Goal: Task Accomplishment & Management: Manage account settings

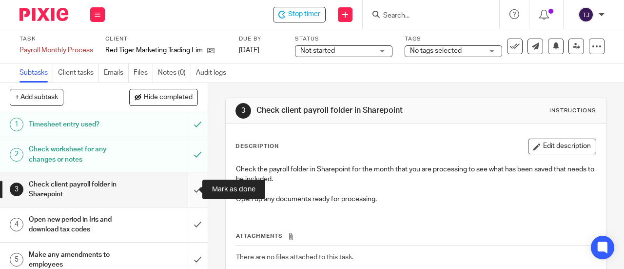
click at [189, 189] on input "submit" at bounding box center [104, 189] width 208 height 35
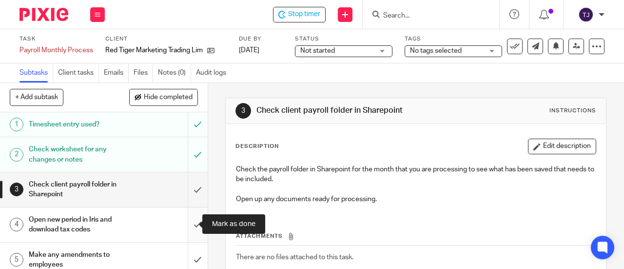
drag, startPoint x: 188, startPoint y: 221, endPoint x: 186, endPoint y: 229, distance: 8.2
click at [188, 223] on input "submit" at bounding box center [104, 224] width 208 height 35
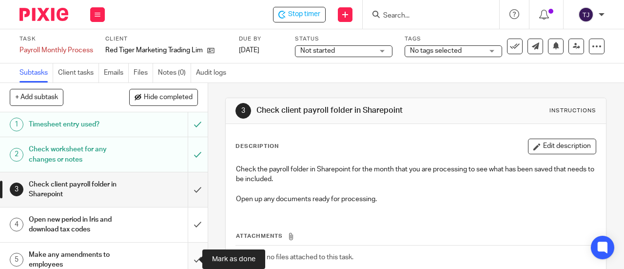
click at [187, 260] on input "submit" at bounding box center [104, 259] width 208 height 35
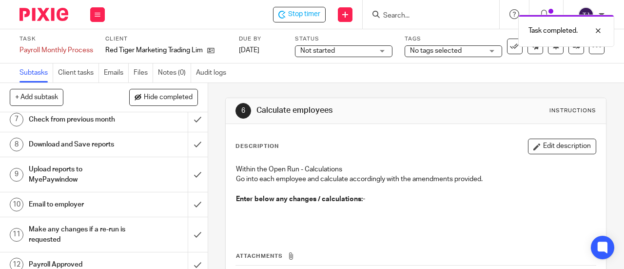
scroll to position [146, 0]
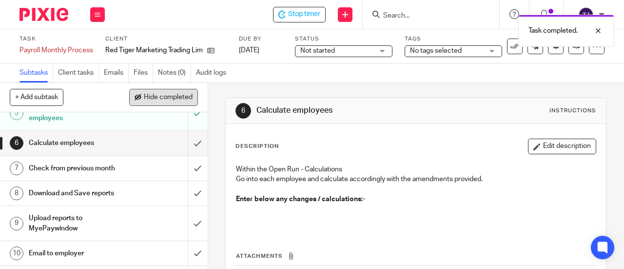
click at [183, 97] on span "Hide completed" at bounding box center [168, 98] width 49 height 8
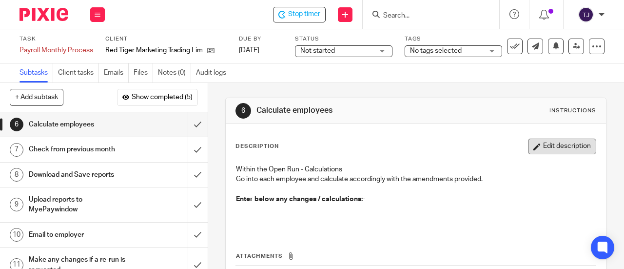
click at [544, 145] on button "Edit description" at bounding box center [562, 147] width 68 height 16
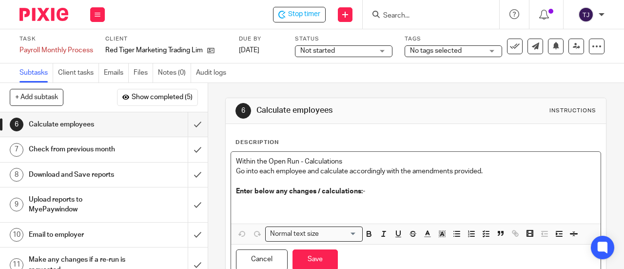
click at [261, 205] on p at bounding box center [416, 206] width 360 height 20
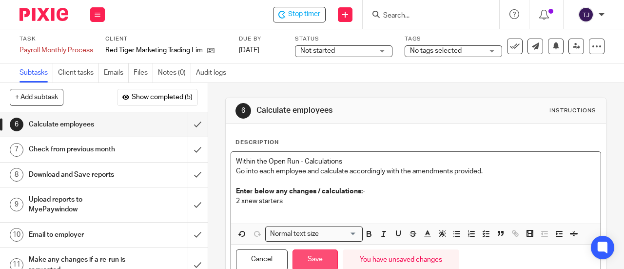
click at [312, 254] on button "Save" at bounding box center [315, 259] width 45 height 21
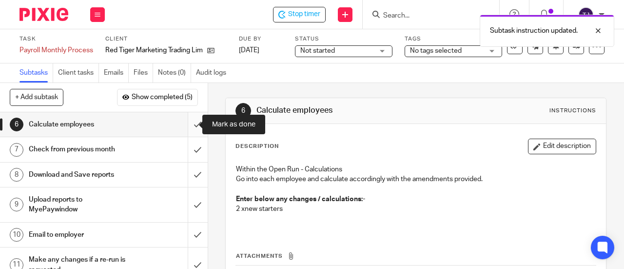
drag, startPoint x: 187, startPoint y: 124, endPoint x: 187, endPoint y: 137, distance: 12.2
click at [187, 129] on input "submit" at bounding box center [104, 124] width 208 height 24
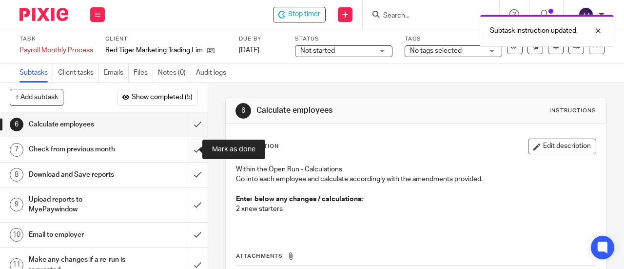
click at [187, 150] on input "submit" at bounding box center [104, 149] width 208 height 24
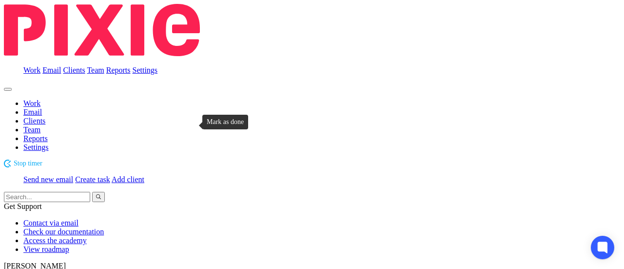
drag, startPoint x: 190, startPoint y: 124, endPoint x: 189, endPoint y: 134, distance: 9.8
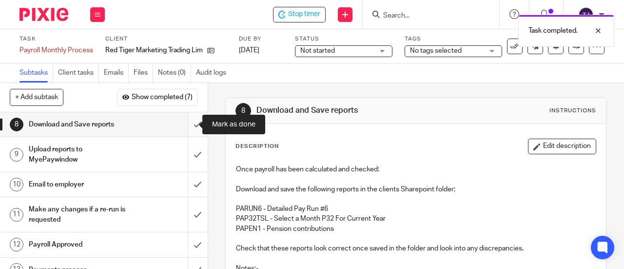
click at [190, 125] on input "submit" at bounding box center [104, 124] width 208 height 24
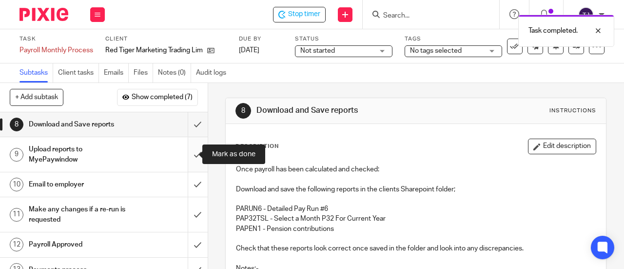
click at [191, 157] on input "submit" at bounding box center [104, 154] width 208 height 35
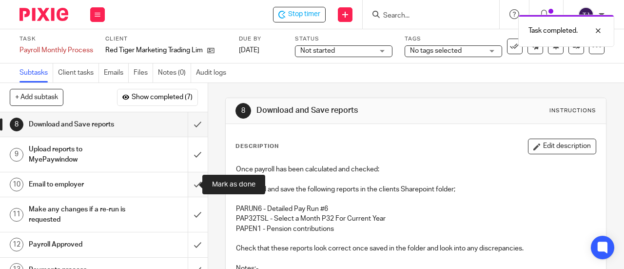
click at [187, 185] on input "submit" at bounding box center [104, 184] width 208 height 24
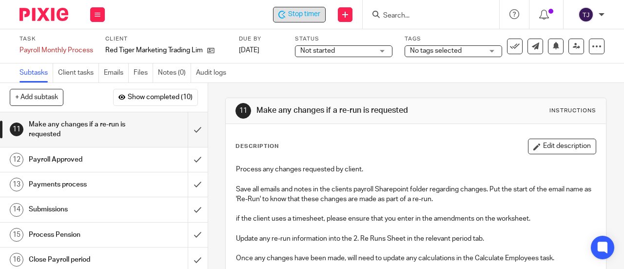
click at [292, 12] on span "Stop timer" at bounding box center [304, 14] width 32 height 10
click at [213, 6] on div "Start timer Send new email Create task Add client Get Support Contact via email…" at bounding box center [370, 14] width 510 height 29
click at [392, 16] on input "Search" at bounding box center [426, 16] width 88 height 9
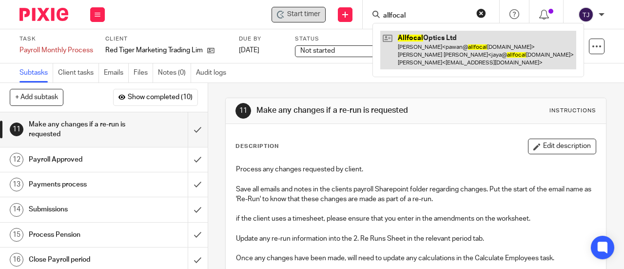
type input "allfocal"
click at [410, 37] on link at bounding box center [478, 50] width 196 height 39
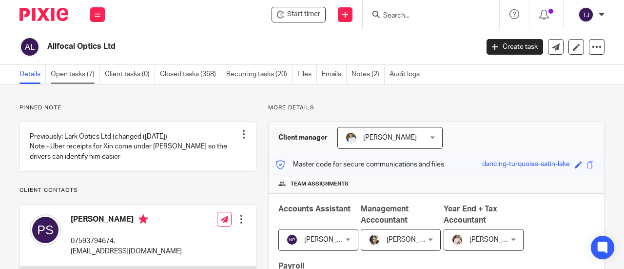
click at [77, 75] on link "Open tasks (7)" at bounding box center [75, 74] width 49 height 19
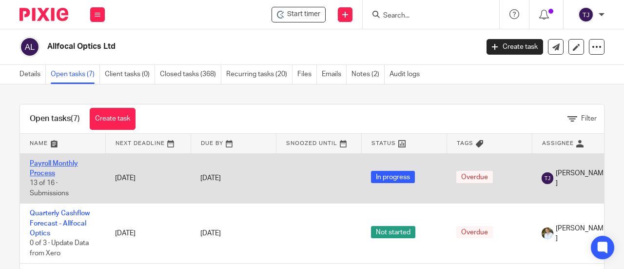
click at [68, 162] on link "Payroll Monthly Process" at bounding box center [54, 168] width 48 height 17
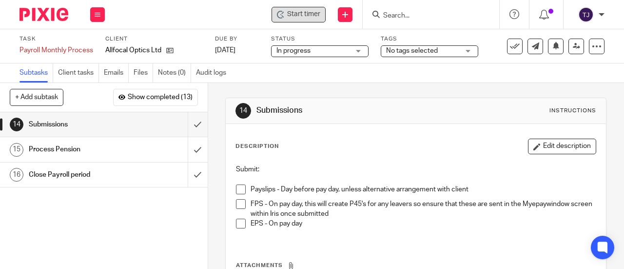
click at [314, 19] on span "Start timer" at bounding box center [303, 14] width 33 height 10
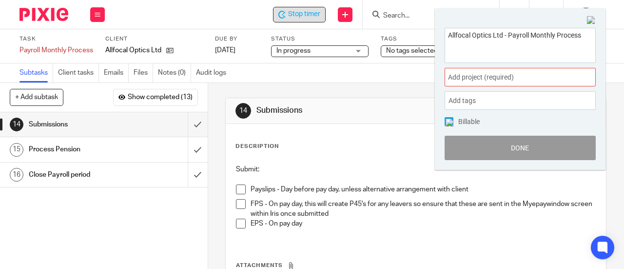
click at [494, 78] on span "Add project (required) :" at bounding box center [509, 77] width 123 height 10
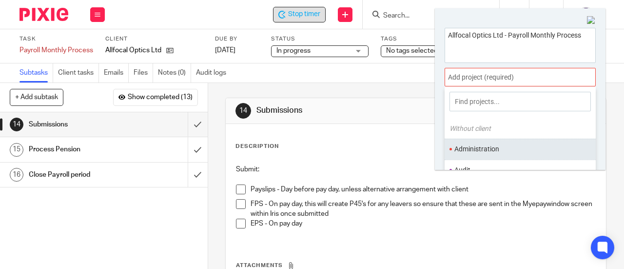
click at [494, 148] on li "Administration" at bounding box center [518, 149] width 127 height 10
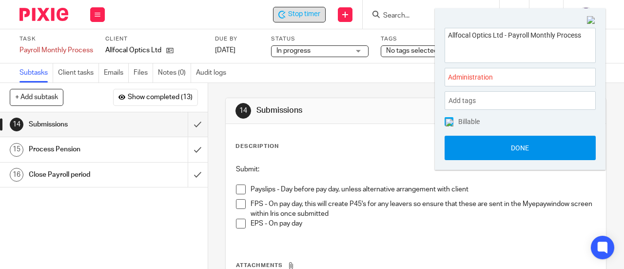
click at [500, 150] on button "Done" at bounding box center [520, 148] width 151 height 24
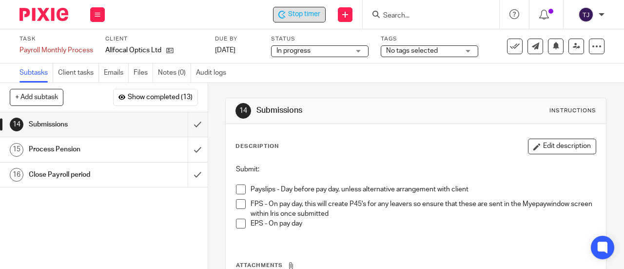
click at [297, 13] on span "Stop timer" at bounding box center [304, 14] width 32 height 10
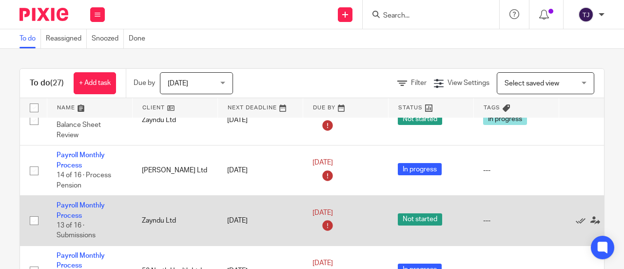
scroll to position [244, 0]
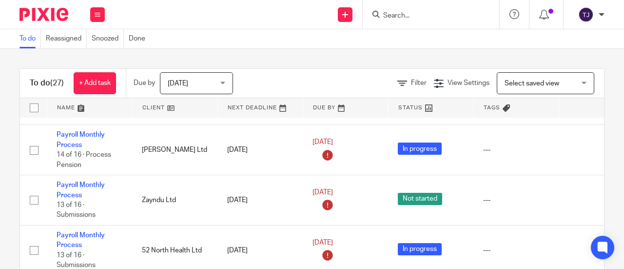
click at [418, 13] on input "Search" at bounding box center [426, 16] width 88 height 9
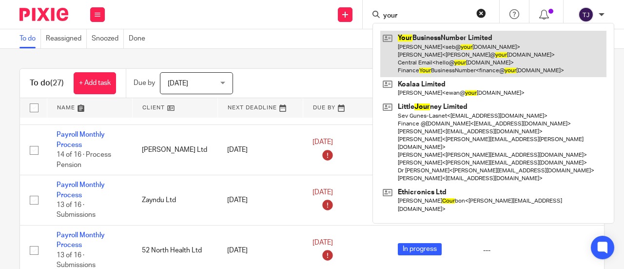
type input "your"
click at [421, 36] on link at bounding box center [493, 54] width 226 height 46
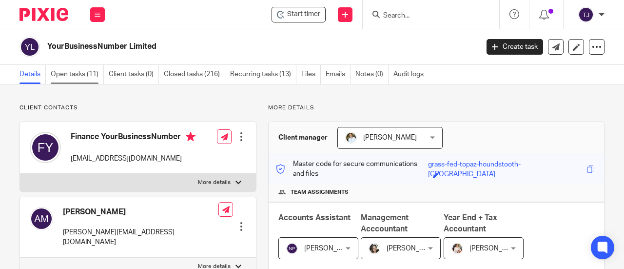
click at [85, 77] on link "Open tasks (11)" at bounding box center [77, 74] width 53 height 19
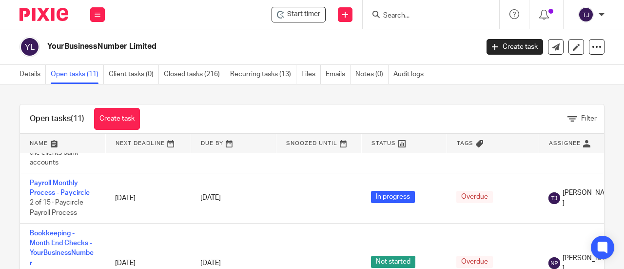
scroll to position [341, 0]
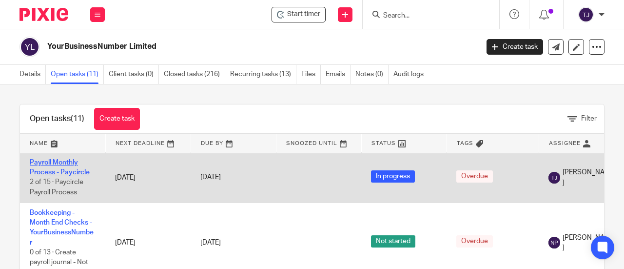
click at [73, 171] on link "Payroll Monthly Process - Paycircle" at bounding box center [60, 167] width 60 height 17
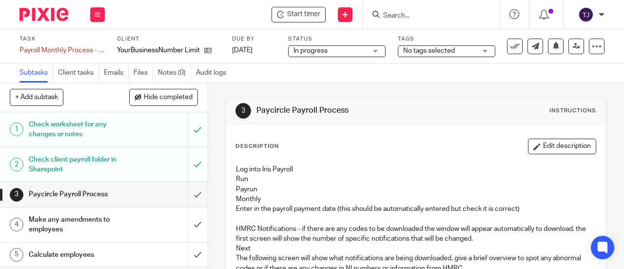
click at [92, 197] on h1 "Paycircle Payroll Process" at bounding box center [78, 194] width 99 height 15
click at [88, 192] on h1 "Paycircle Payroll Process" at bounding box center [78, 194] width 99 height 15
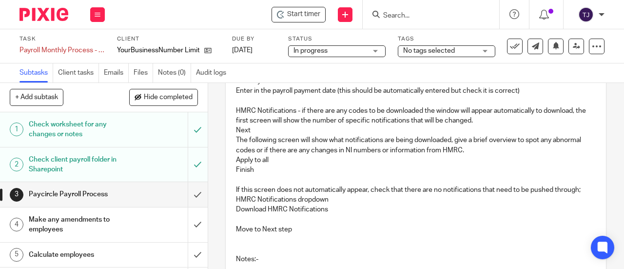
scroll to position [49, 0]
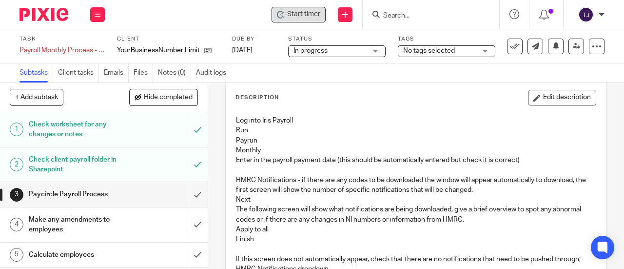
click at [311, 14] on span "Start timer" at bounding box center [303, 14] width 33 height 10
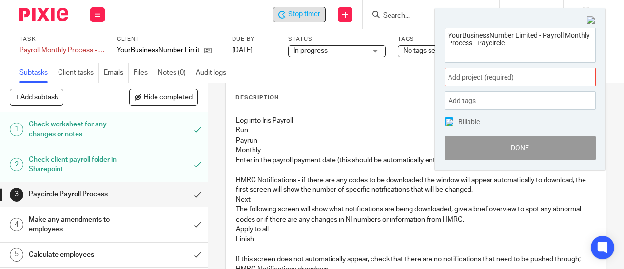
click at [466, 85] on div "Add project (required) :" at bounding box center [520, 77] width 151 height 19
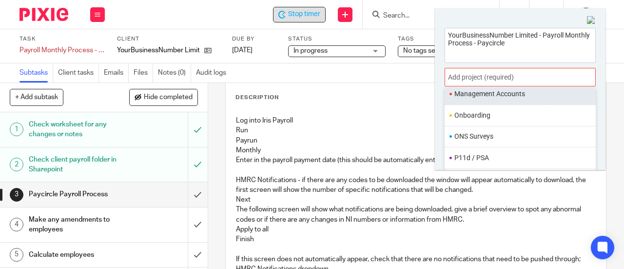
scroll to position [358, 0]
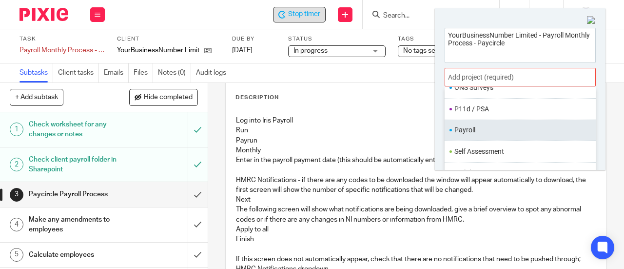
click at [467, 126] on li "Payroll" at bounding box center [518, 130] width 127 height 10
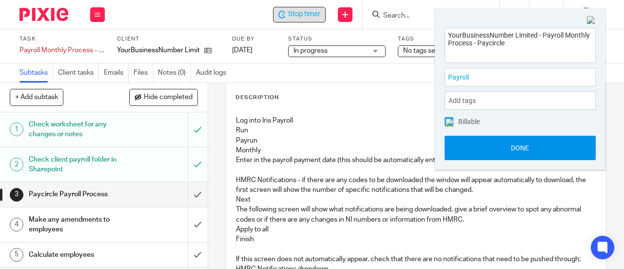
click at [473, 148] on button "Done" at bounding box center [520, 148] width 151 height 24
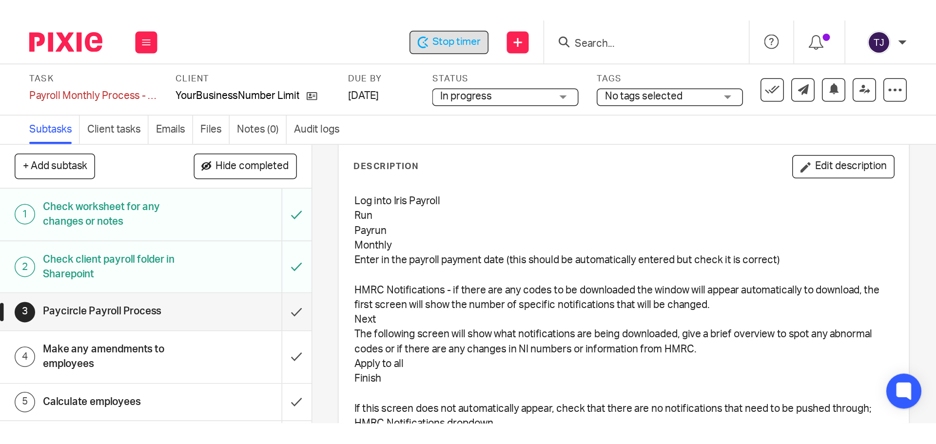
scroll to position [49, 0]
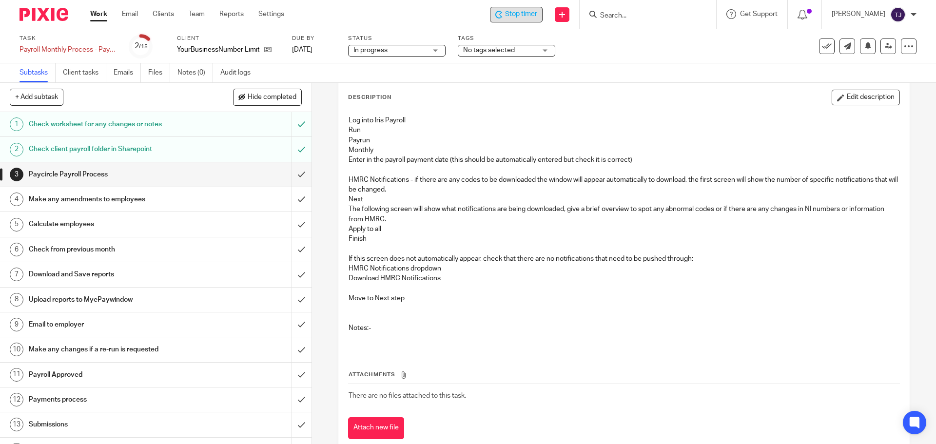
click at [153, 180] on h1 "Paycircle Payroll Process" at bounding box center [113, 174] width 169 height 15
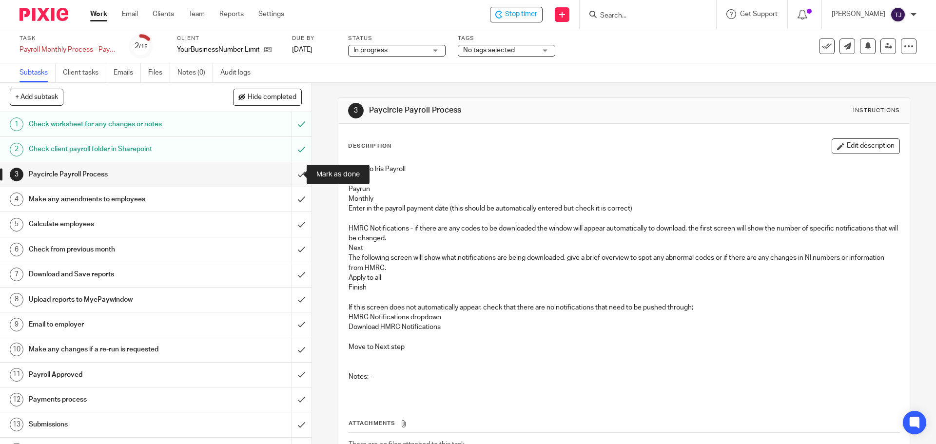
click at [289, 176] on input "submit" at bounding box center [156, 174] width 312 height 24
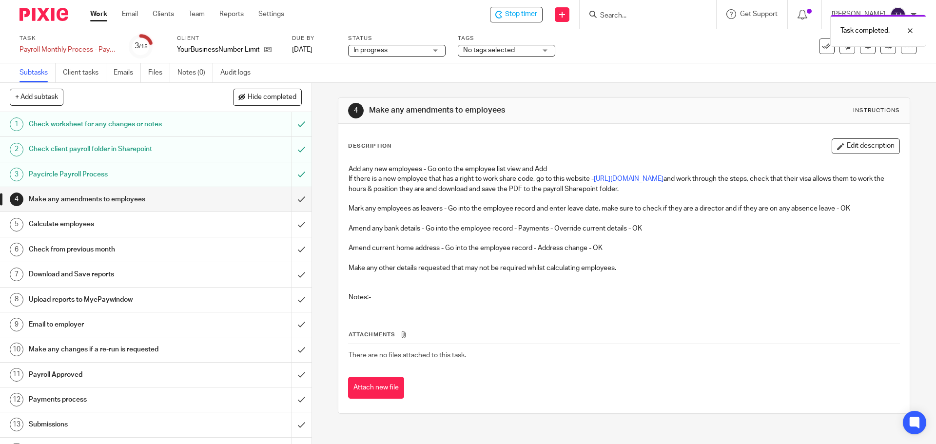
click at [106, 272] on h1 "Download and Save reports" at bounding box center [113, 274] width 169 height 15
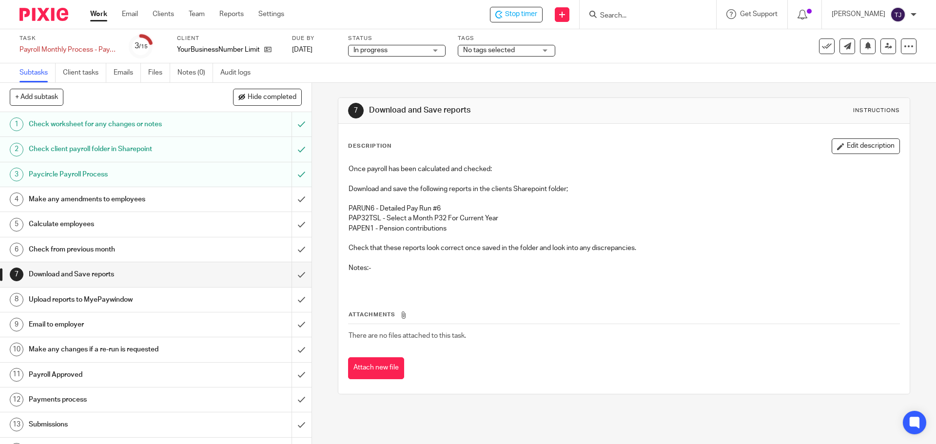
click at [180, 179] on h1 "Paycircle Payroll Process" at bounding box center [113, 174] width 169 height 15
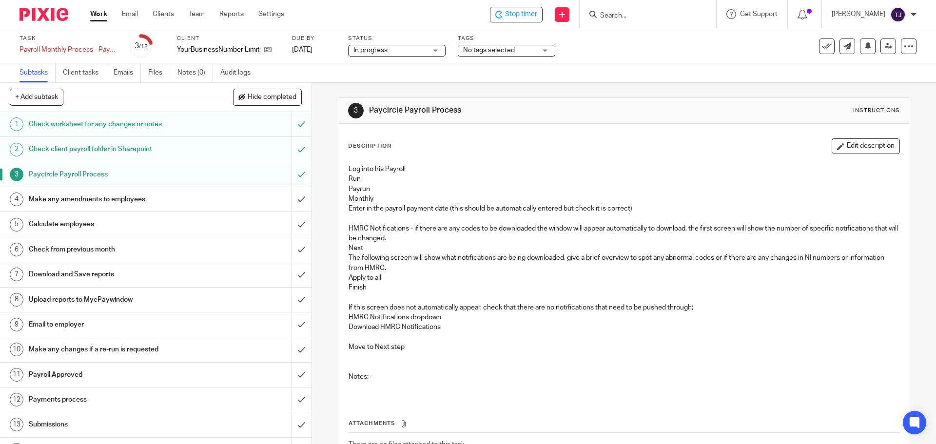
click at [139, 202] on h1 "Make any amendments to employees" at bounding box center [113, 199] width 169 height 15
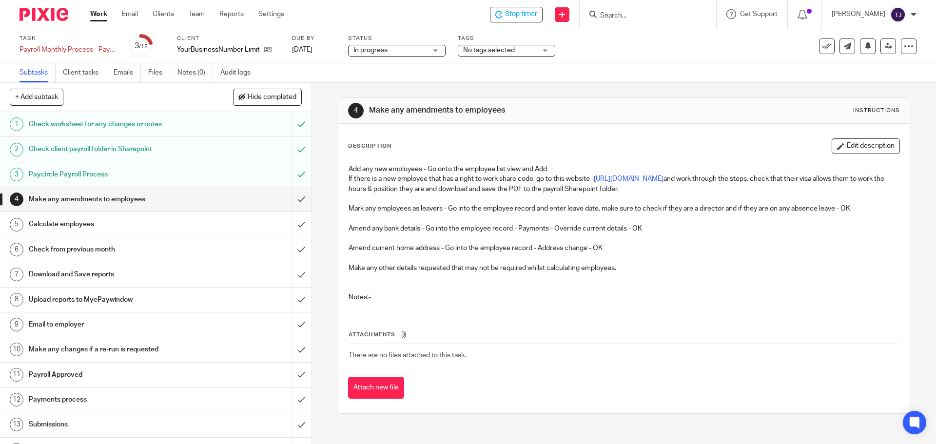
click at [127, 228] on h1 "Calculate employees" at bounding box center [113, 224] width 169 height 15
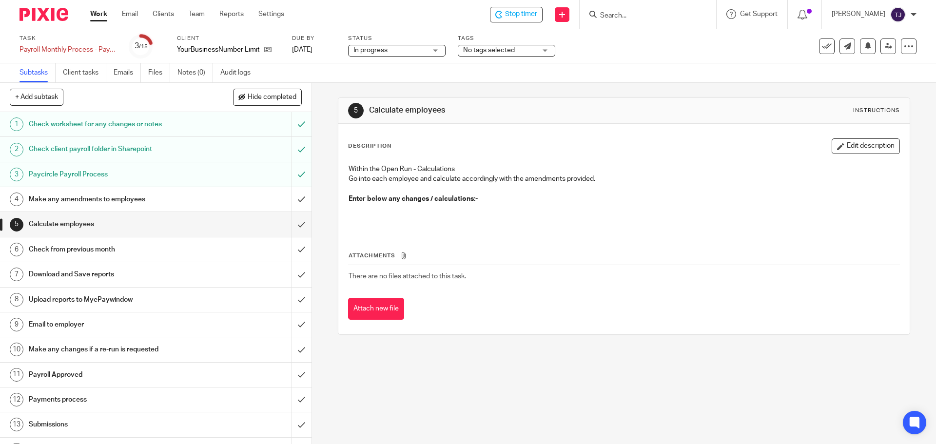
click at [117, 250] on h1 "Check from previous month" at bounding box center [113, 249] width 169 height 15
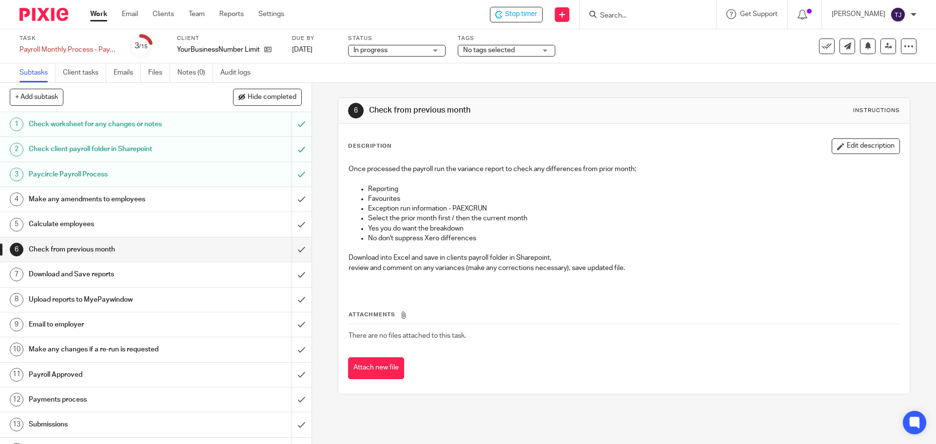
click at [113, 272] on h1 "Download and Save reports" at bounding box center [113, 274] width 169 height 15
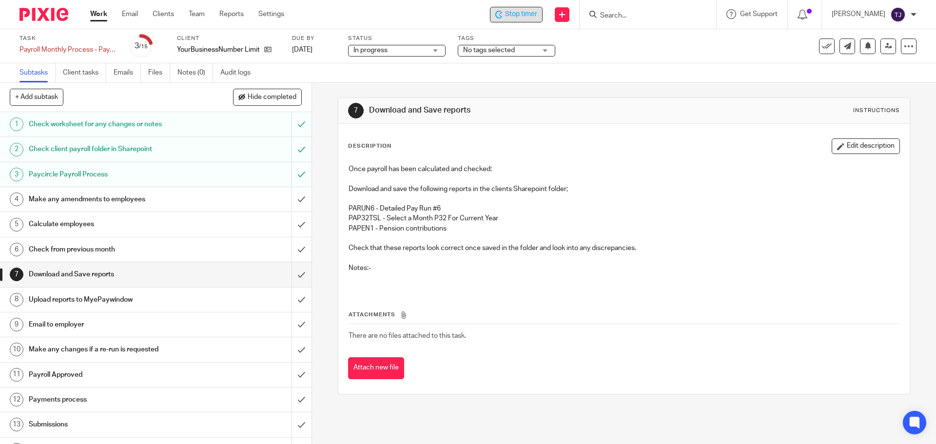
click at [525, 13] on span "Stop timer" at bounding box center [521, 14] width 32 height 10
click at [631, 14] on input "Search" at bounding box center [643, 16] width 88 height 9
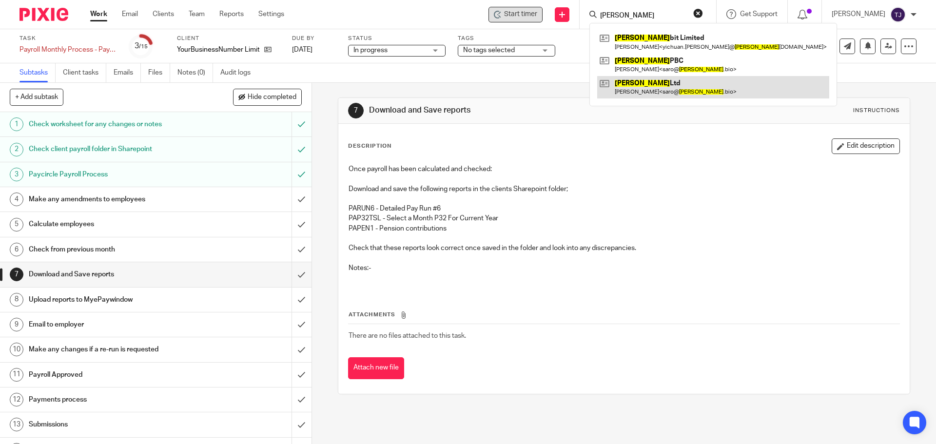
type input "boltz"
click at [644, 86] on link at bounding box center [713, 87] width 232 height 22
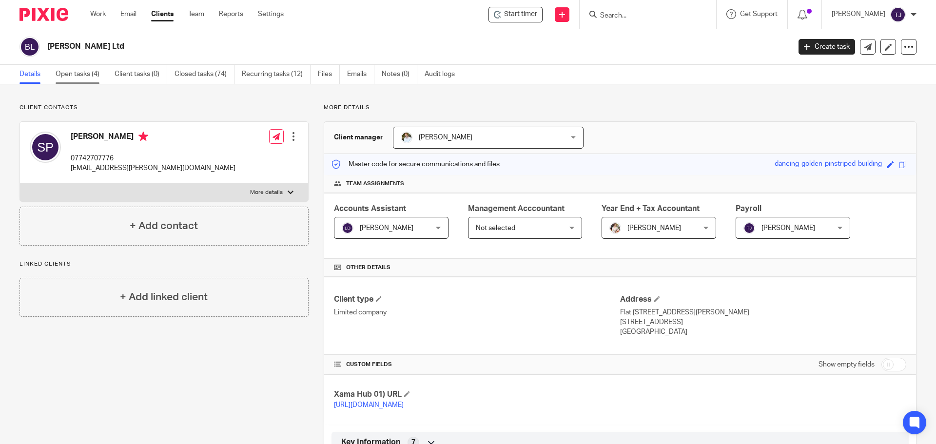
click at [79, 72] on link "Open tasks (4)" at bounding box center [82, 74] width 52 height 19
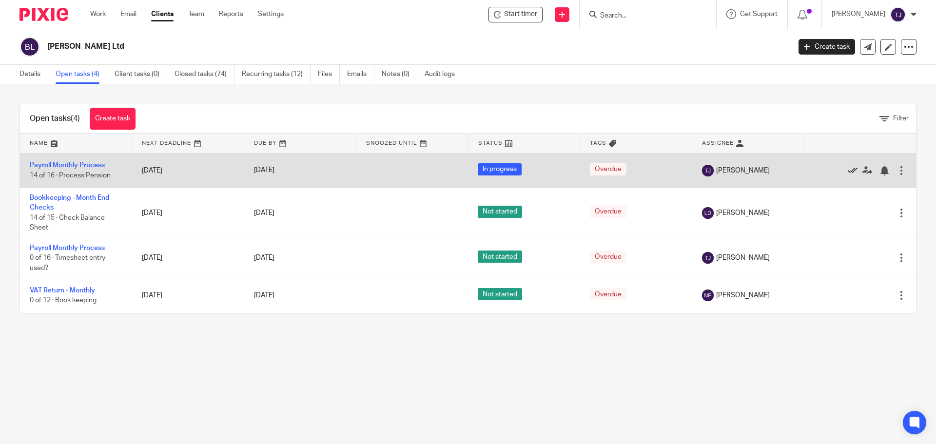
click at [848, 169] on icon at bounding box center [853, 171] width 10 height 10
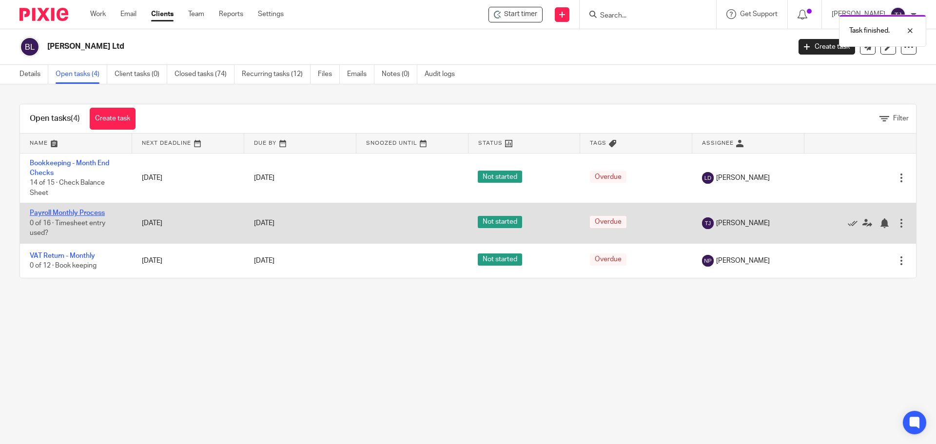
click at [87, 214] on link "Payroll Monthly Process" at bounding box center [67, 213] width 75 height 7
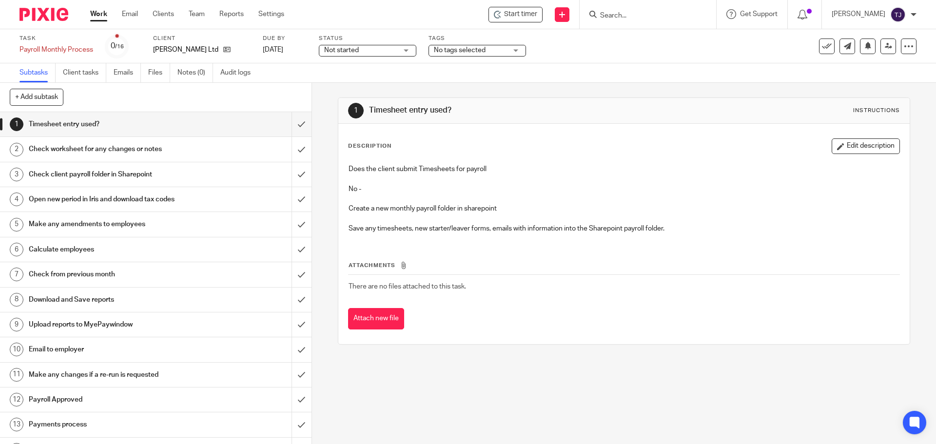
click at [391, 53] on span "Not started" at bounding box center [360, 50] width 73 height 10
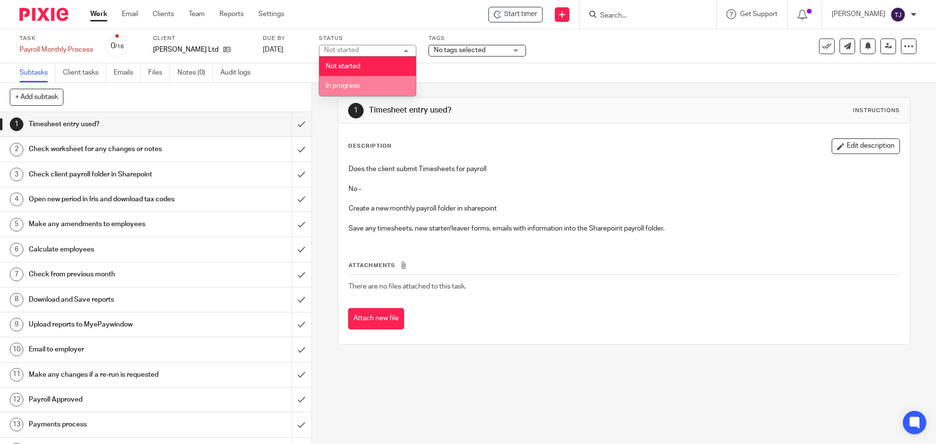
click at [390, 82] on li "In progress" at bounding box center [367, 86] width 97 height 20
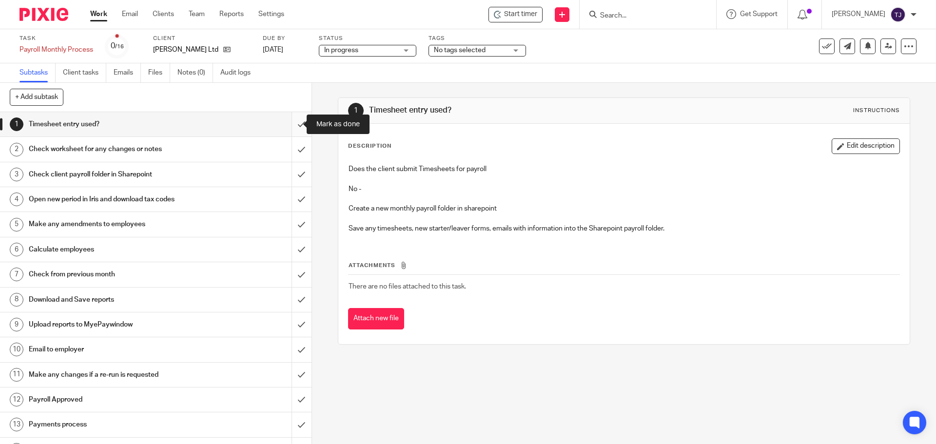
click at [295, 123] on input "submit" at bounding box center [156, 124] width 312 height 24
drag, startPoint x: 295, startPoint y: 146, endPoint x: 293, endPoint y: 159, distance: 12.8
click at [294, 149] on input "submit" at bounding box center [156, 149] width 312 height 24
click at [294, 177] on input "submit" at bounding box center [156, 174] width 312 height 24
drag, startPoint x: 292, startPoint y: 197, endPoint x: 292, endPoint y: 207, distance: 10.7
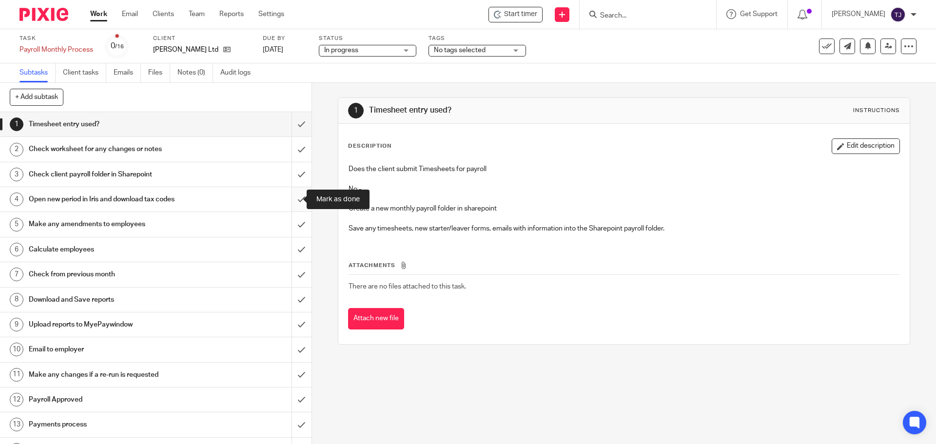
click at [292, 198] on input "submit" at bounding box center [156, 199] width 312 height 24
drag, startPoint x: 295, startPoint y: 223, endPoint x: 302, endPoint y: 224, distance: 7.3
click at [295, 224] on input "submit" at bounding box center [156, 224] width 312 height 24
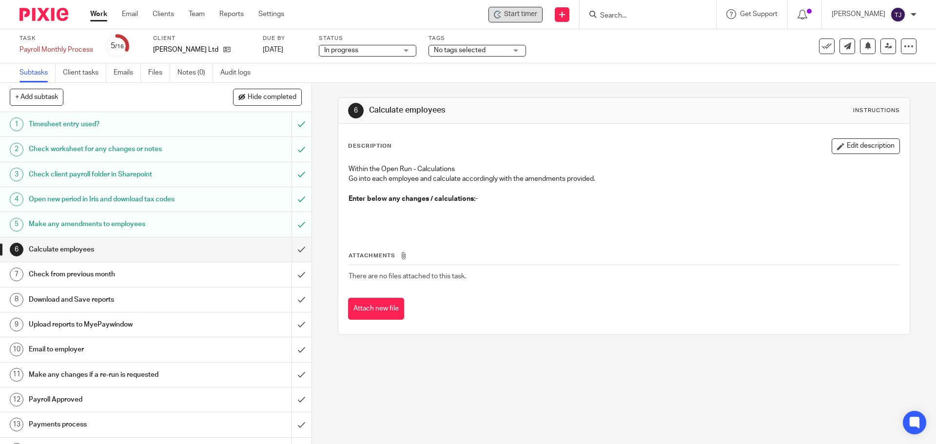
click at [518, 19] on span "Start timer" at bounding box center [520, 14] width 33 height 10
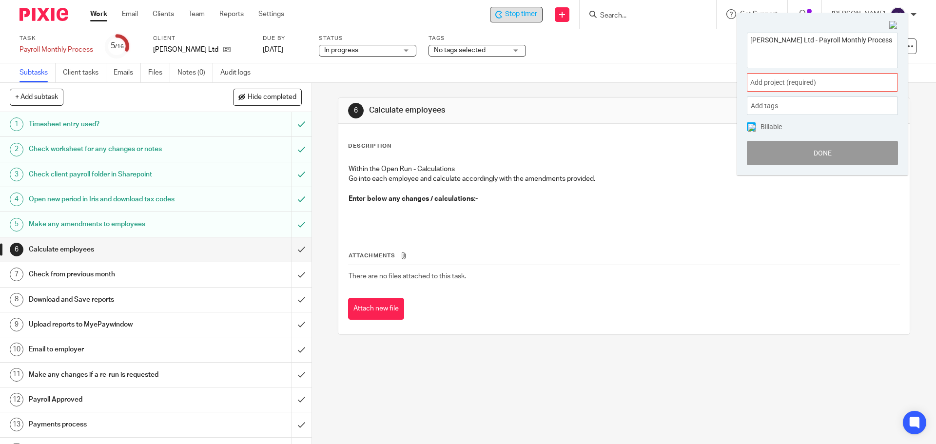
click at [769, 81] on span "Add project (required) :" at bounding box center [812, 83] width 123 height 10
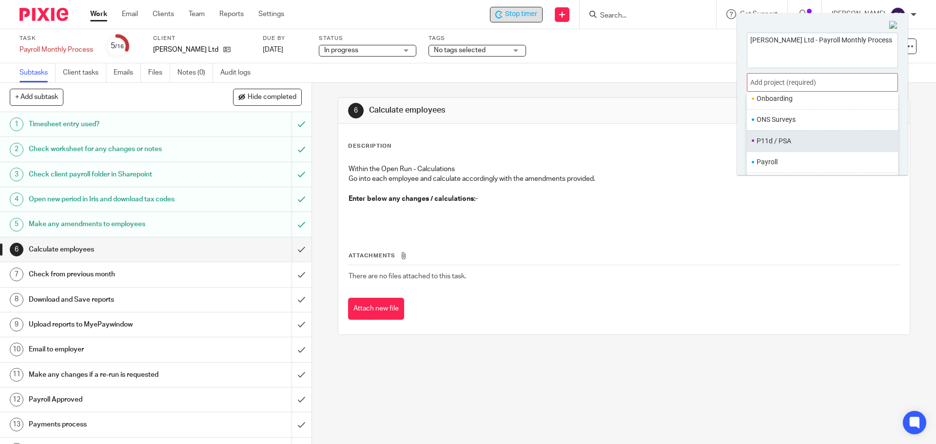
scroll to position [365, 0]
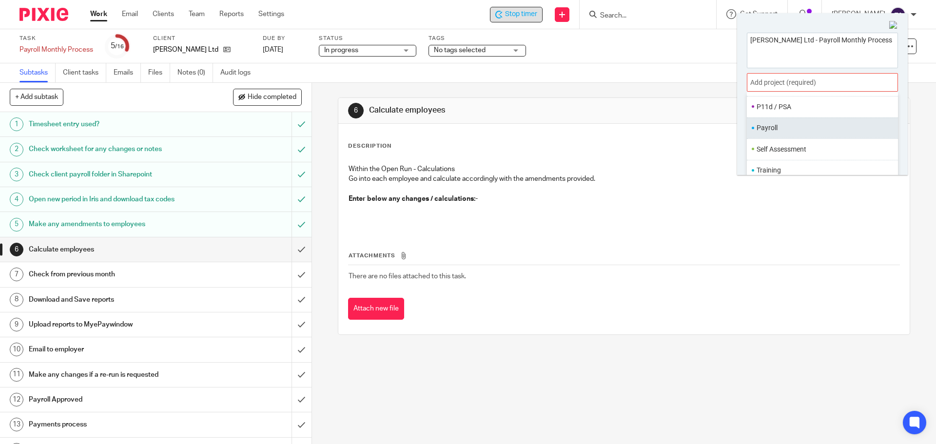
click at [780, 129] on li "Payroll" at bounding box center [820, 128] width 127 height 10
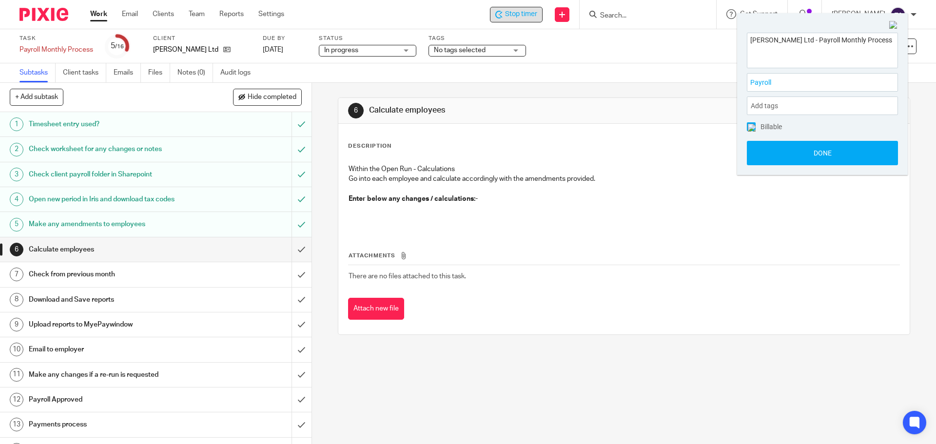
click at [780, 153] on button "Done" at bounding box center [822, 153] width 151 height 24
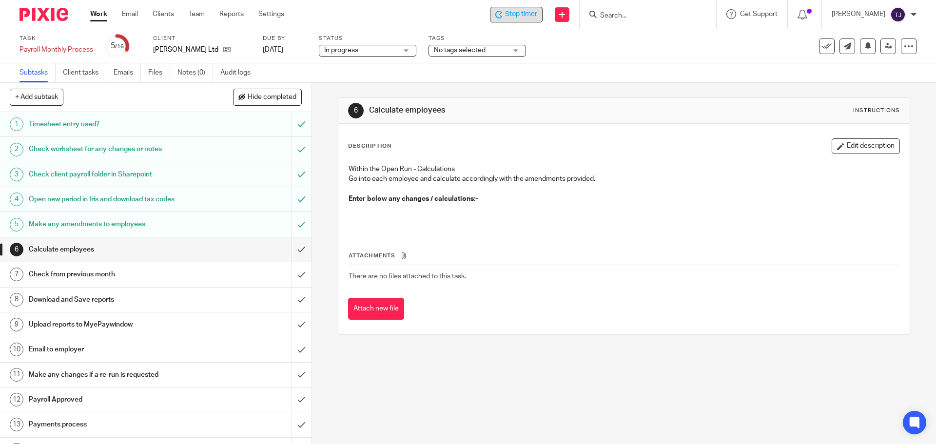
click at [651, 14] on input "Search" at bounding box center [643, 16] width 88 height 9
click at [638, 12] on input "Search" at bounding box center [643, 16] width 88 height 9
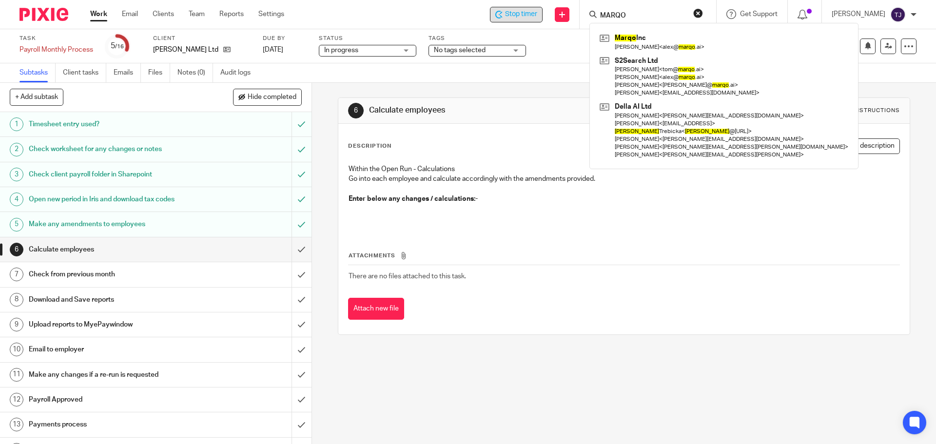
type input "MARQO"
click button "submit" at bounding box center [0, 0] width 0 height 0
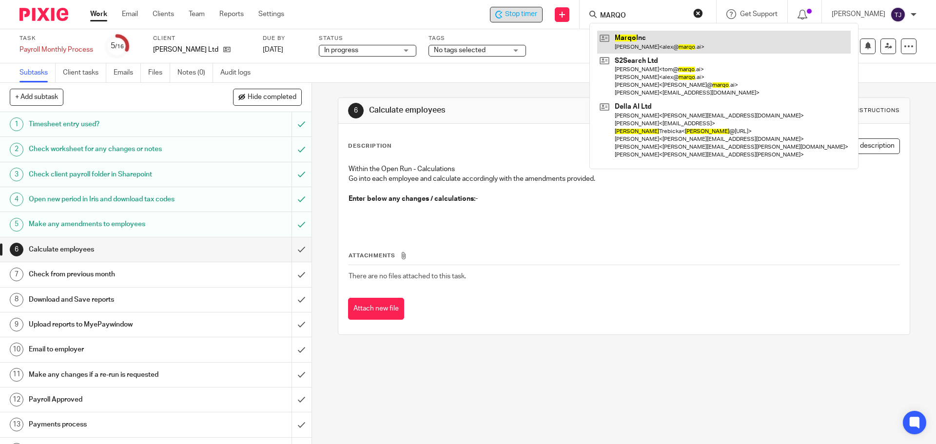
click at [642, 41] on link at bounding box center [724, 42] width 254 height 22
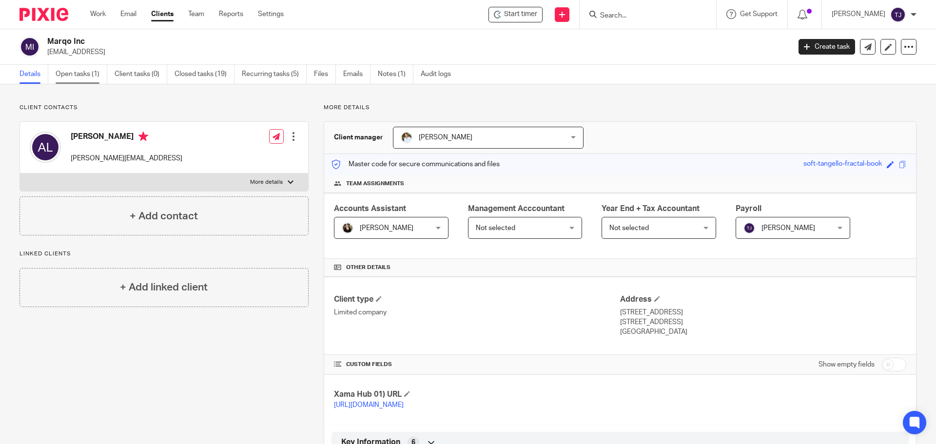
click at [80, 73] on link "Open tasks (1)" at bounding box center [82, 74] width 52 height 19
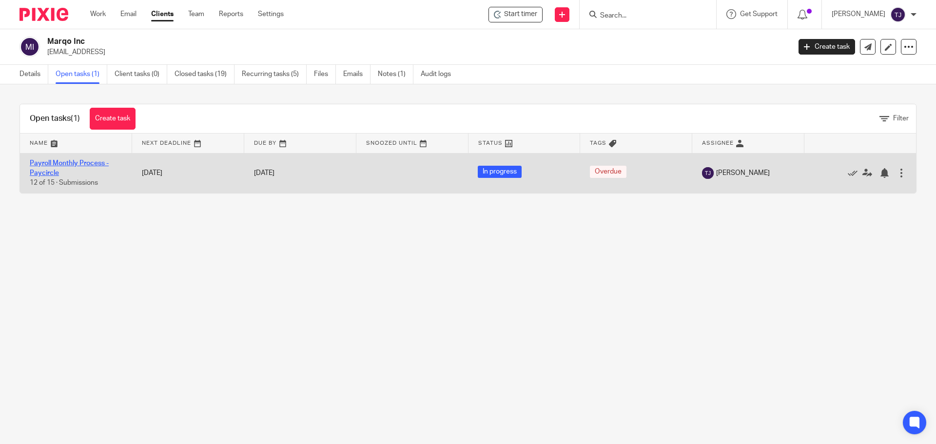
click at [81, 162] on link "Payroll Monthly Process - Paycircle" at bounding box center [69, 168] width 79 height 17
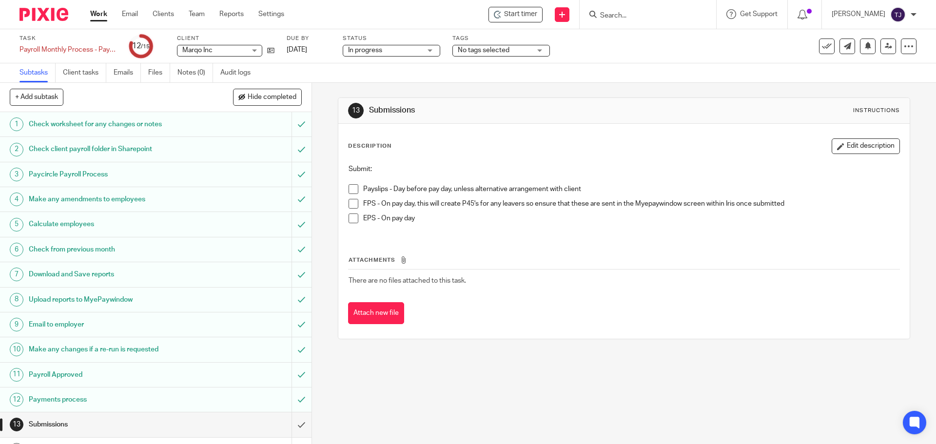
click at [102, 175] on h1 "Paycircle Payroll Process" at bounding box center [113, 174] width 169 height 15
click at [646, 18] on input "Search" at bounding box center [643, 16] width 88 height 9
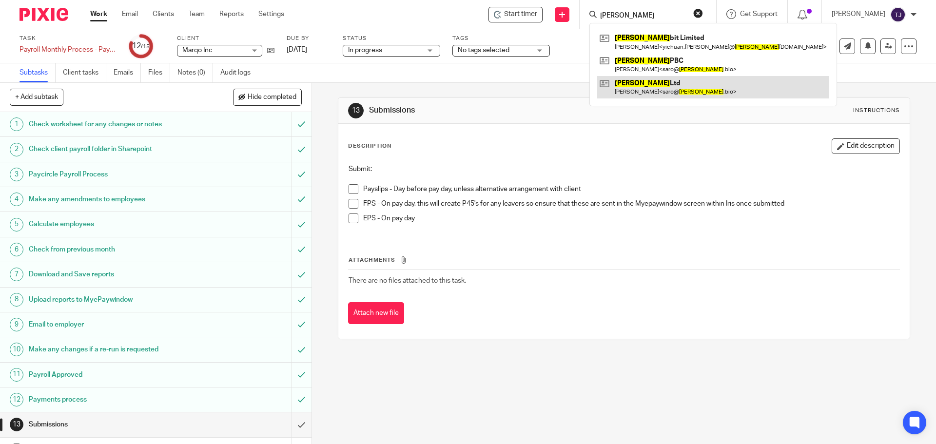
type input "BOLTZ"
click at [630, 85] on link at bounding box center [713, 87] width 232 height 22
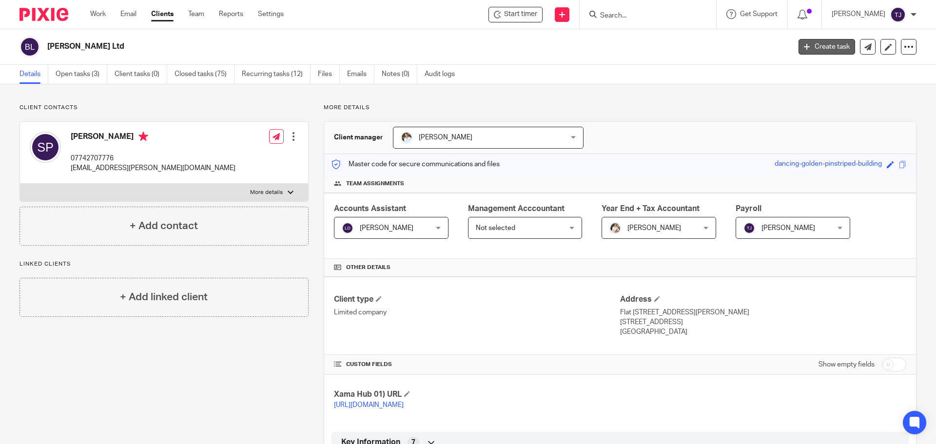
click at [817, 47] on link "Create task" at bounding box center [827, 47] width 57 height 16
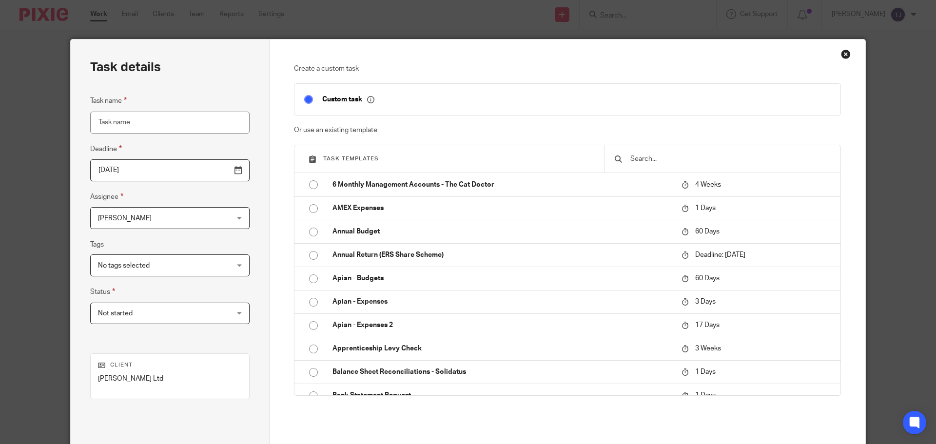
click at [674, 154] on input "text" at bounding box center [730, 159] width 201 height 11
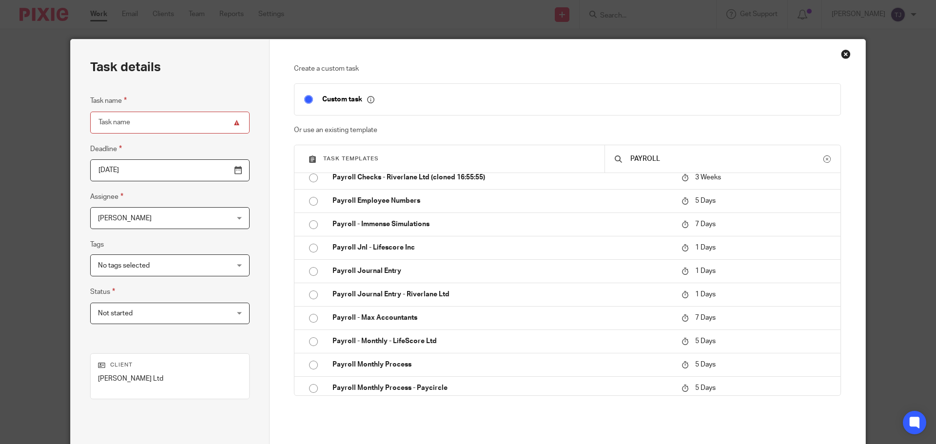
scroll to position [293, 0]
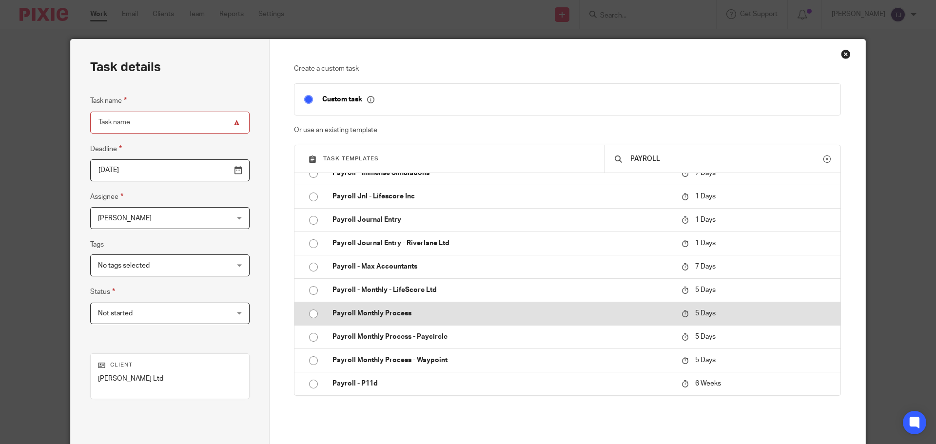
type input "PAYROLL"
click at [310, 316] on input "radio" at bounding box center [313, 314] width 19 height 19
type input "2025-08-25"
type input "Payroll Monthly Process"
checkbox input "false"
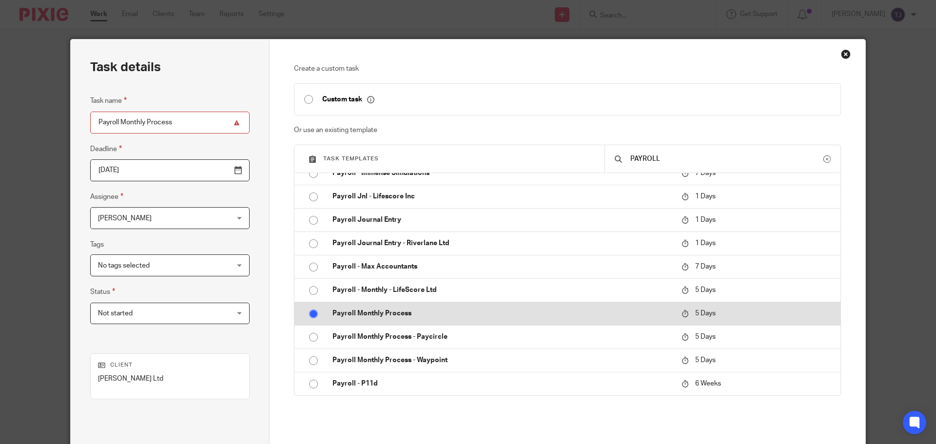
radio input "false"
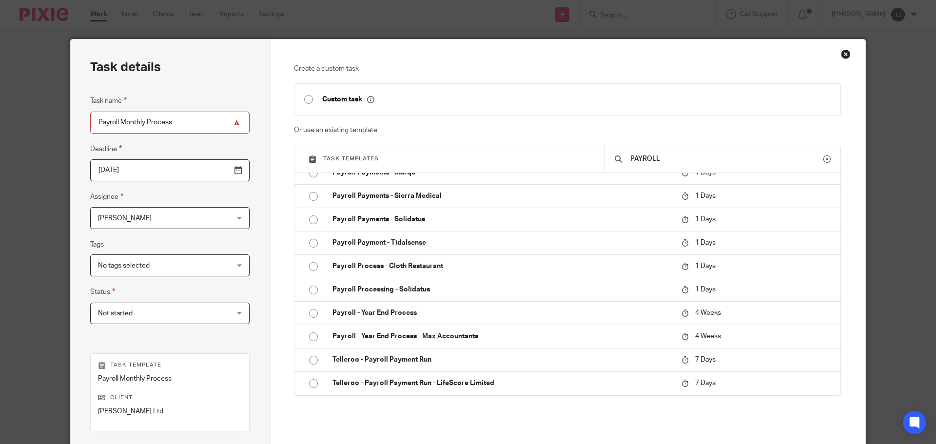
scroll to position [132, 0]
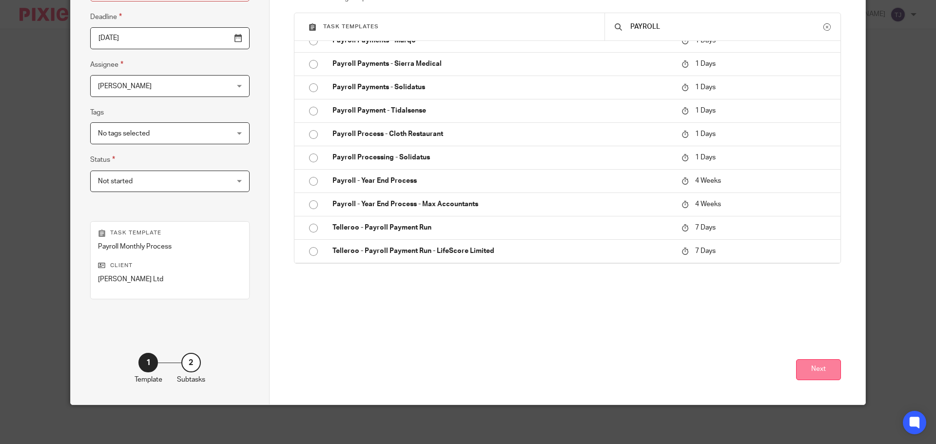
click at [818, 374] on button "Next" at bounding box center [818, 369] width 45 height 21
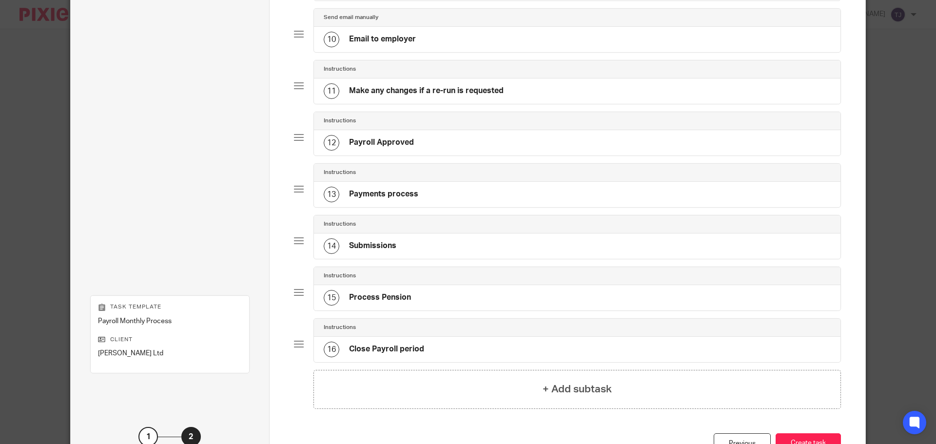
scroll to position [621, 0]
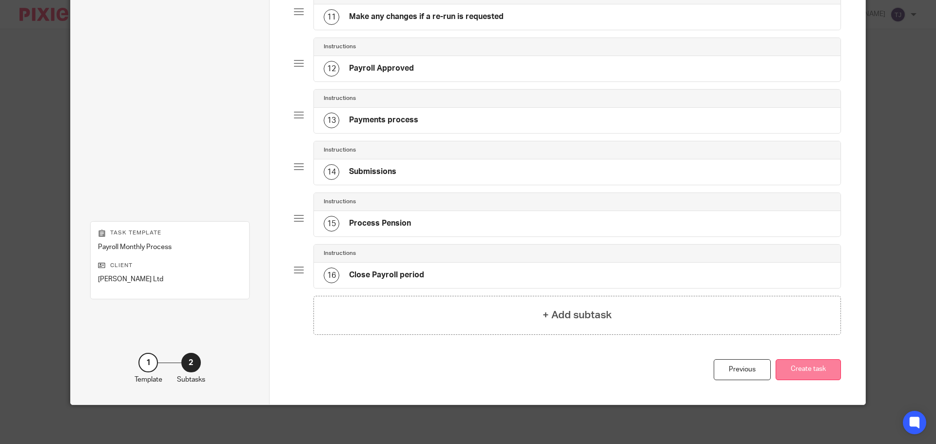
click at [798, 370] on button "Create task" at bounding box center [808, 369] width 65 height 21
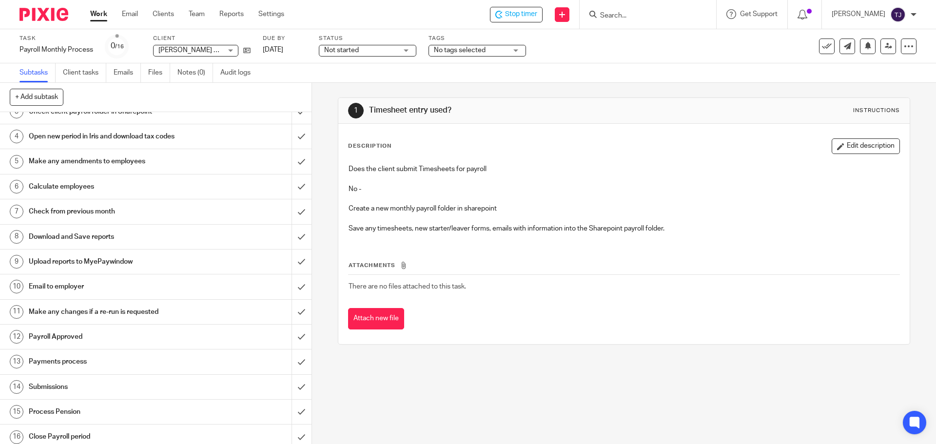
scroll to position [69, 0]
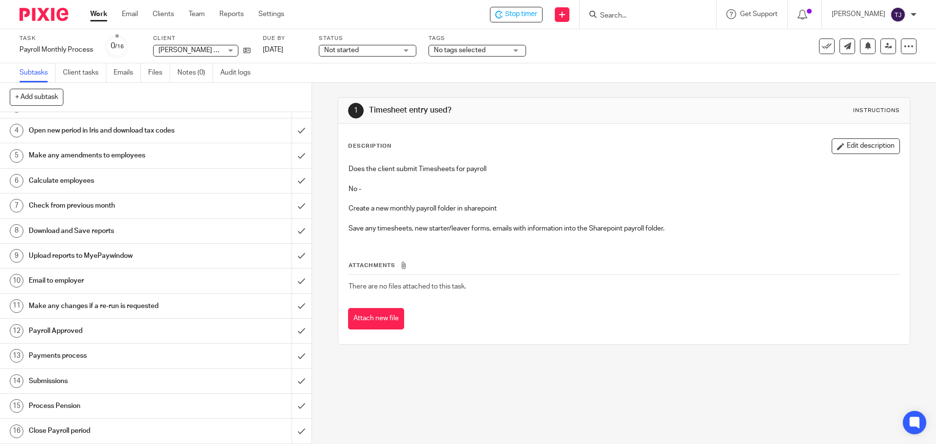
click at [169, 354] on h1 "Payments process" at bounding box center [113, 356] width 169 height 15
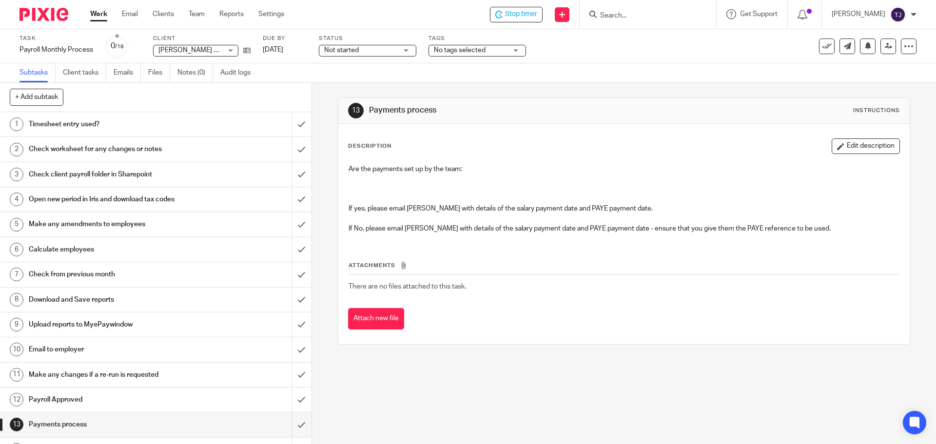
click at [658, 15] on input "Search" at bounding box center [643, 16] width 88 height 9
click at [640, 13] on input "Search" at bounding box center [643, 16] width 88 height 9
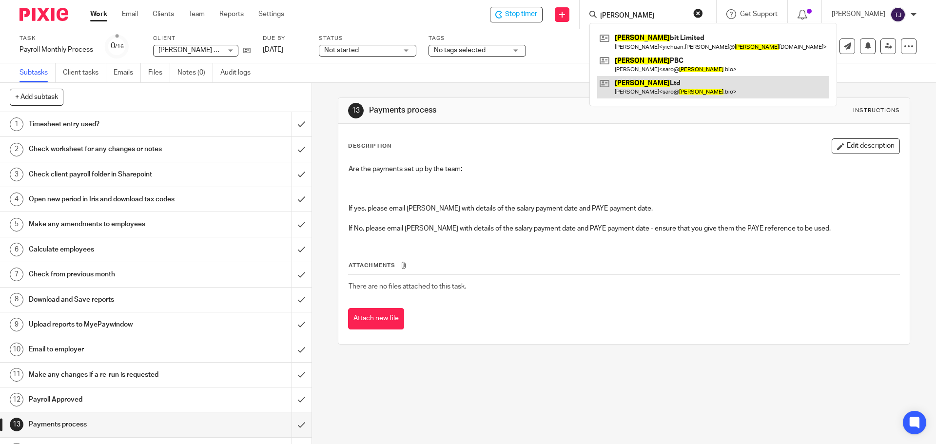
type input "BOLTZ"
click at [638, 83] on link at bounding box center [713, 87] width 232 height 22
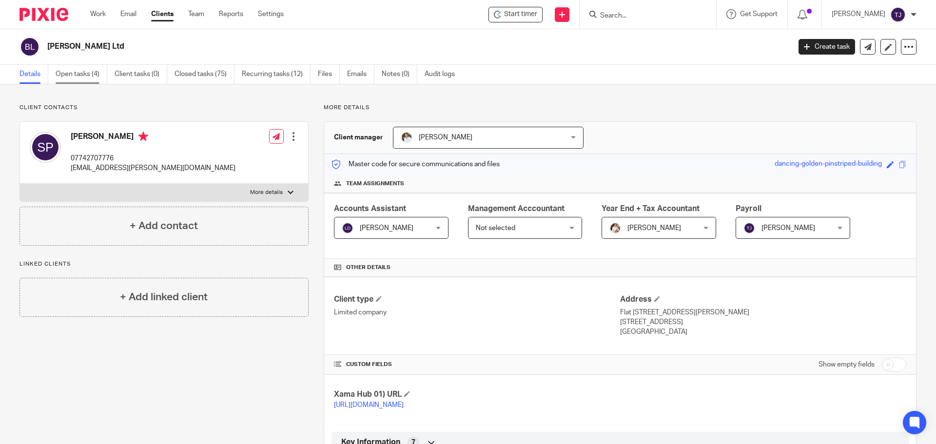
click at [88, 76] on link "Open tasks (4)" at bounding box center [82, 74] width 52 height 19
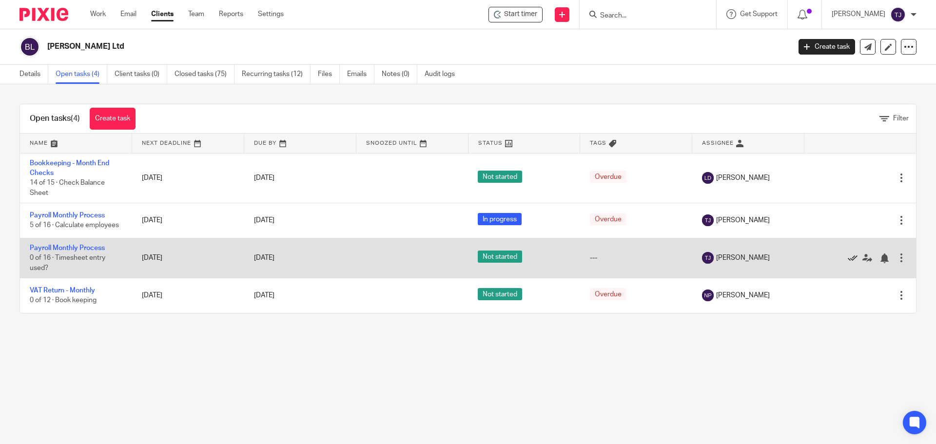
click at [848, 258] on icon at bounding box center [853, 259] width 10 height 10
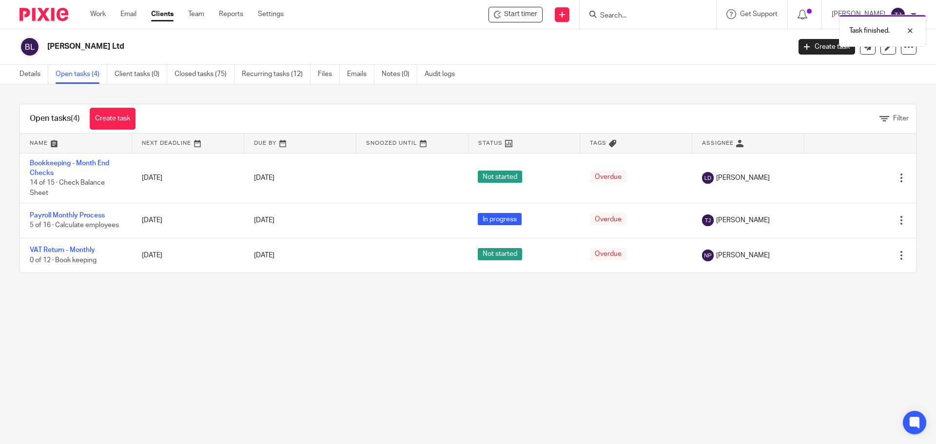
click at [664, 14] on div "Task finished." at bounding box center [697, 28] width 458 height 37
click at [629, 18] on div "Task finished." at bounding box center [697, 28] width 458 height 37
click at [629, 15] on input "Search" at bounding box center [643, 16] width 88 height 9
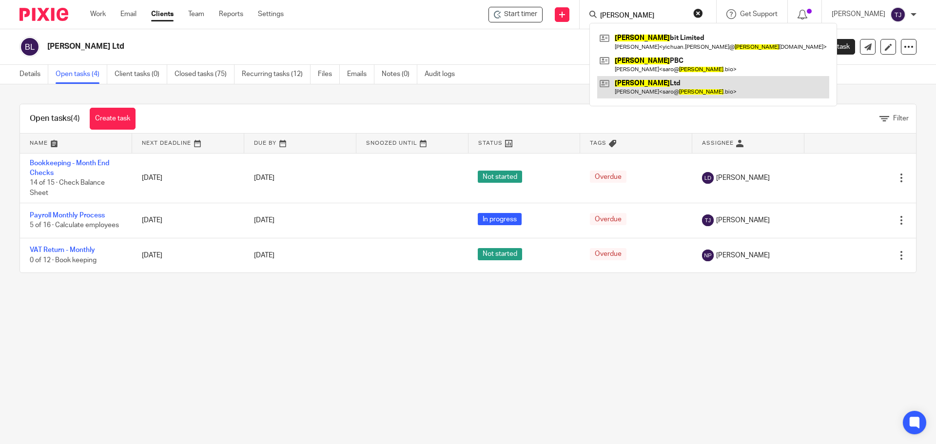
type input "[PERSON_NAME]"
click at [636, 82] on link at bounding box center [713, 87] width 232 height 22
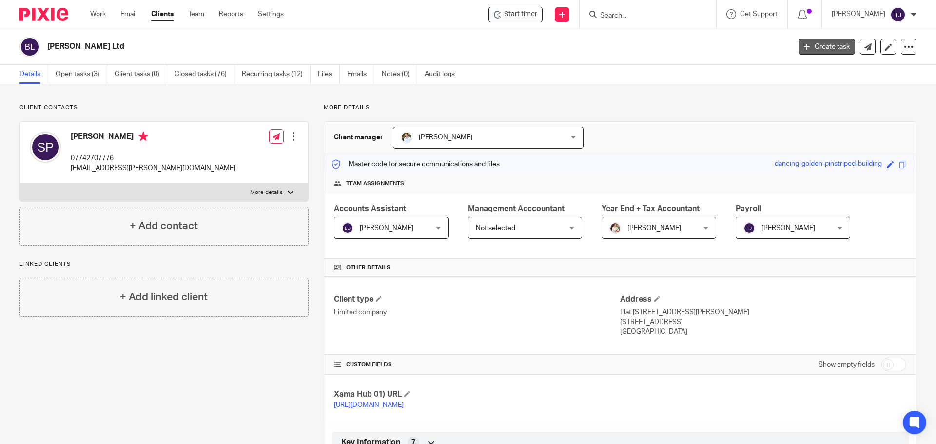
click at [814, 42] on link "Create task" at bounding box center [827, 47] width 57 height 16
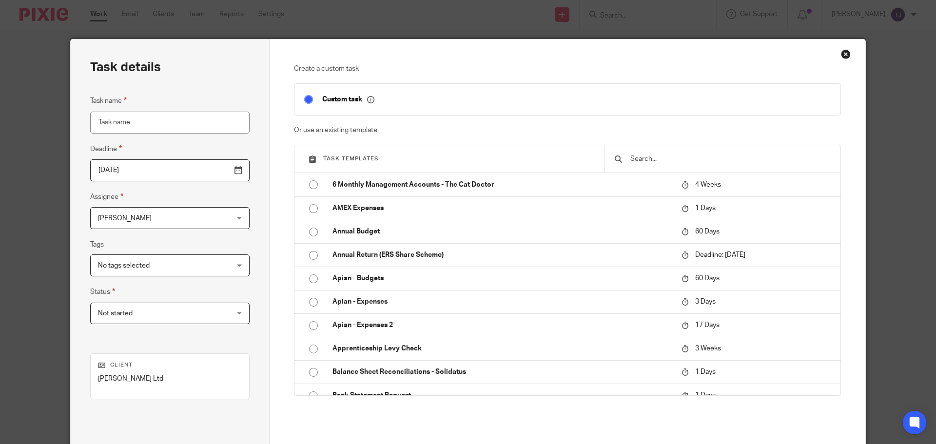
click at [712, 159] on input "text" at bounding box center [730, 159] width 201 height 11
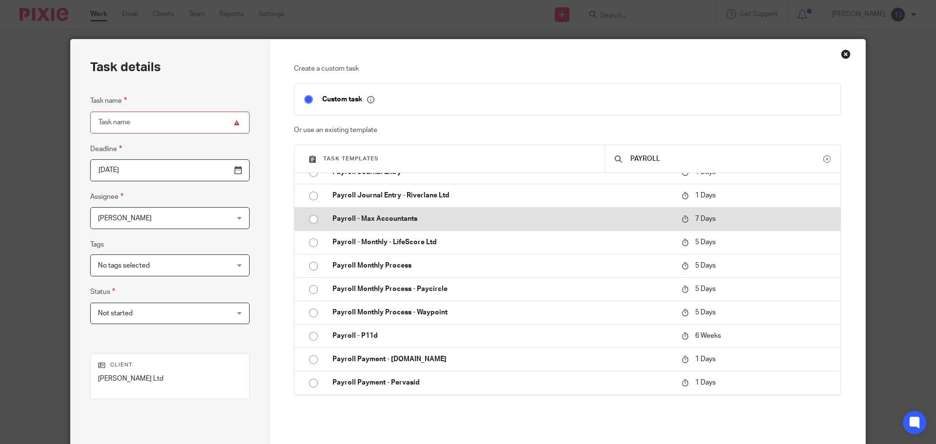
scroll to position [341, 0]
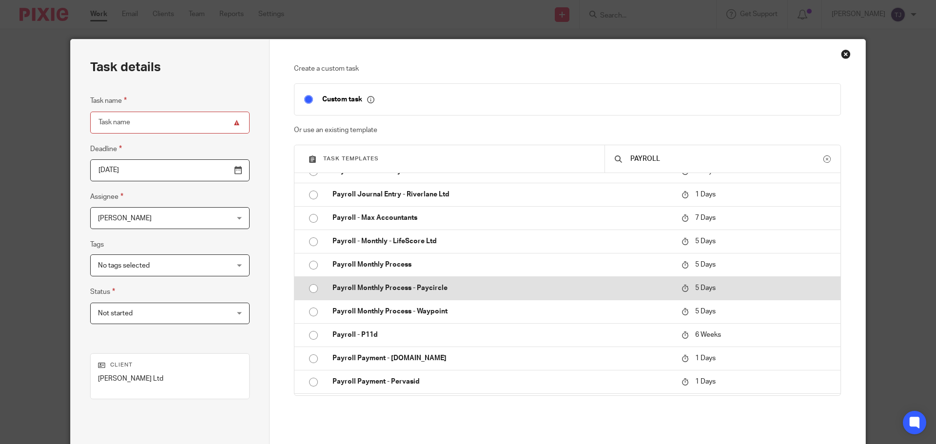
type input "PAYROLL"
click at [310, 290] on input "radio" at bounding box center [313, 288] width 19 height 19
type input "2025-08-25"
type input "Payroll Monthly Process - Paycircle"
checkbox input "false"
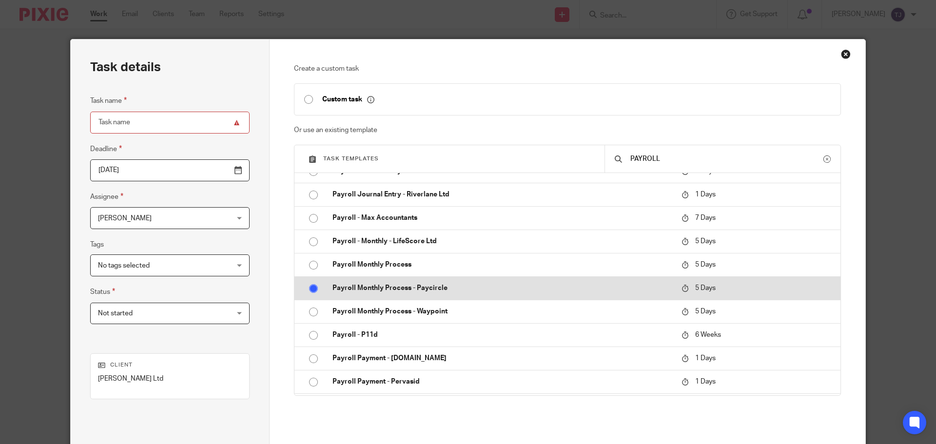
radio input "false"
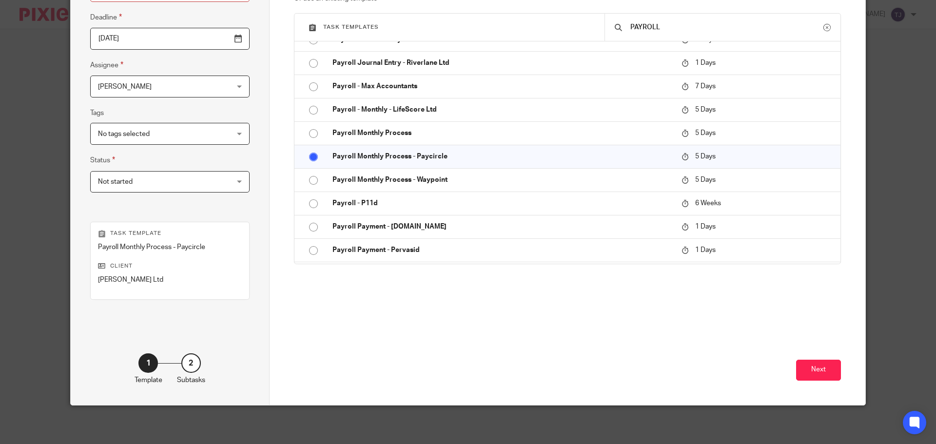
scroll to position [132, 0]
click at [808, 369] on button "Next" at bounding box center [818, 369] width 45 height 21
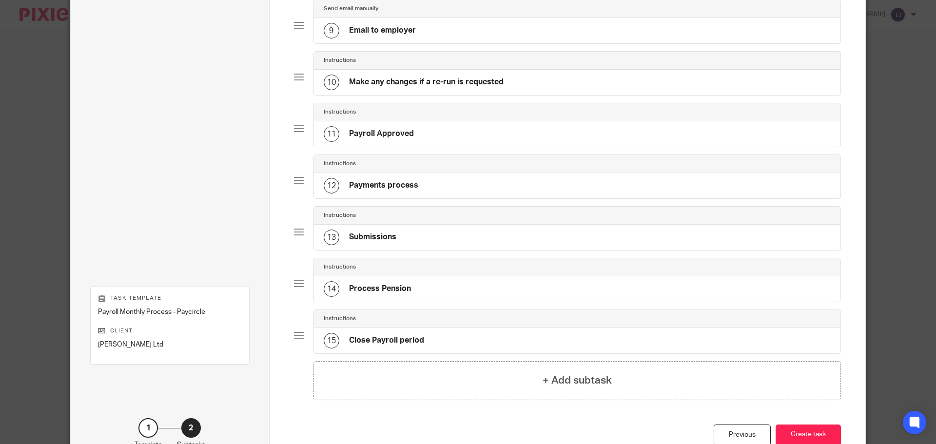
scroll to position [569, 0]
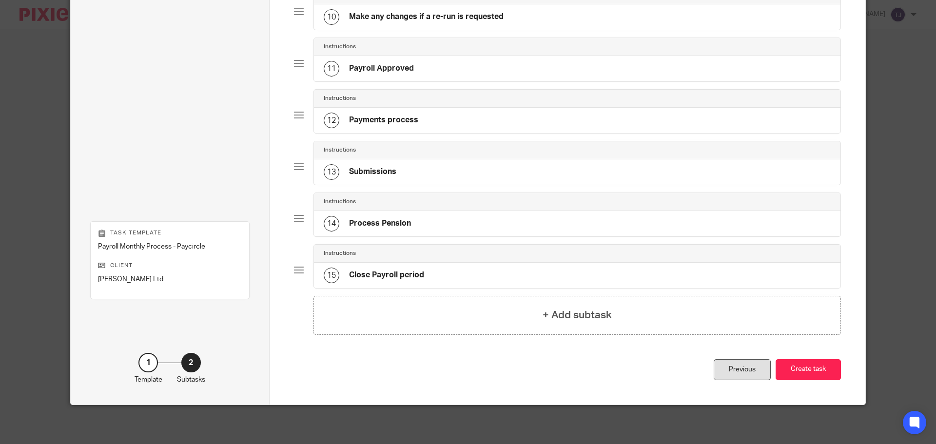
click at [749, 371] on div "Previous" at bounding box center [742, 369] width 57 height 21
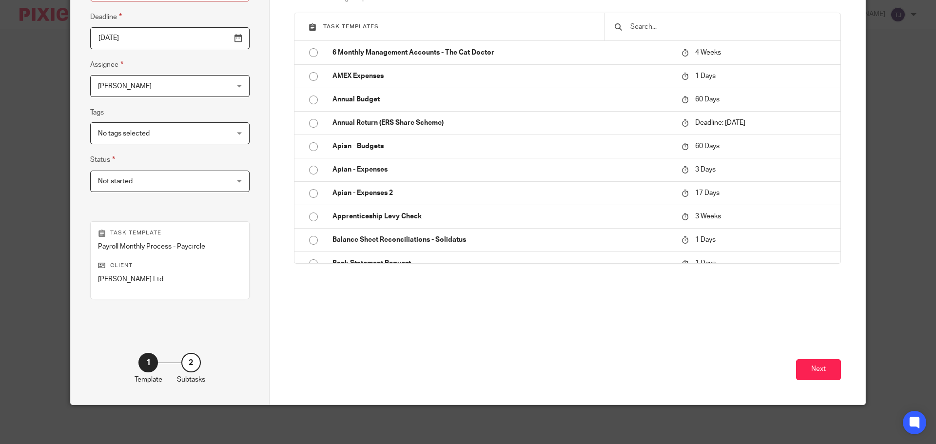
scroll to position [35, 0]
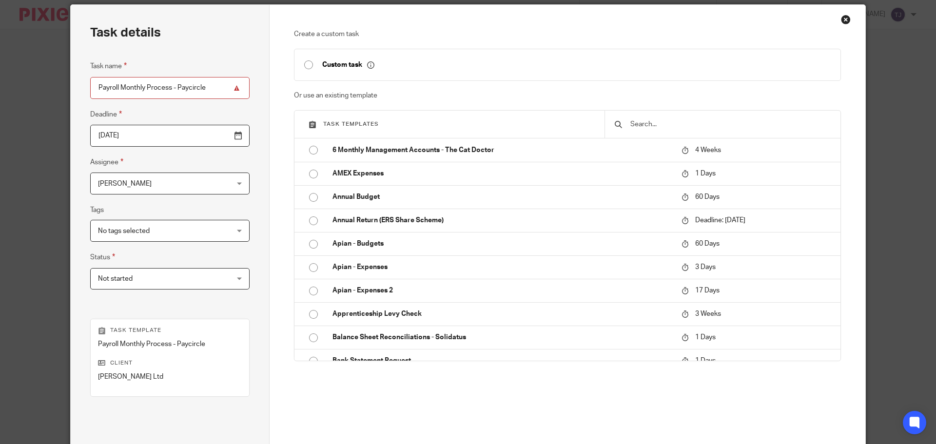
click at [688, 124] on input "text" at bounding box center [730, 124] width 201 height 11
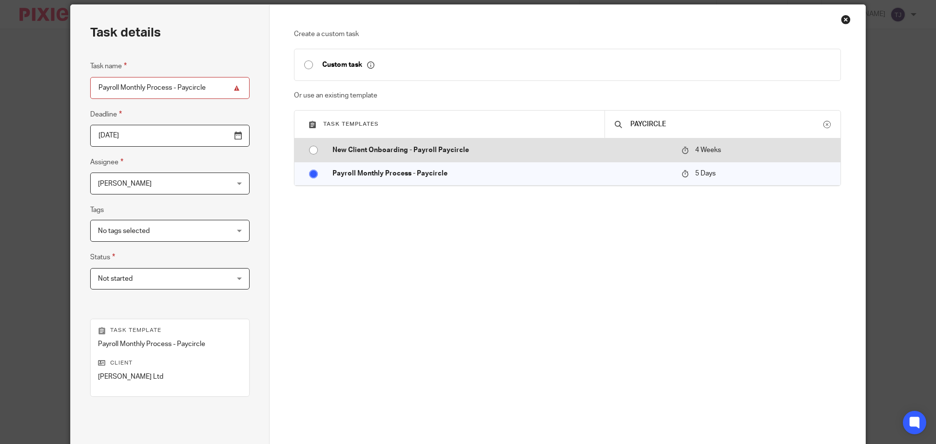
type input "PAYCIRCLE"
click at [309, 150] on input "radio" at bounding box center [313, 150] width 19 height 19
type input "2025-09-17"
type input "New Client Onboarding - Payroll Paycircle"
radio input "false"
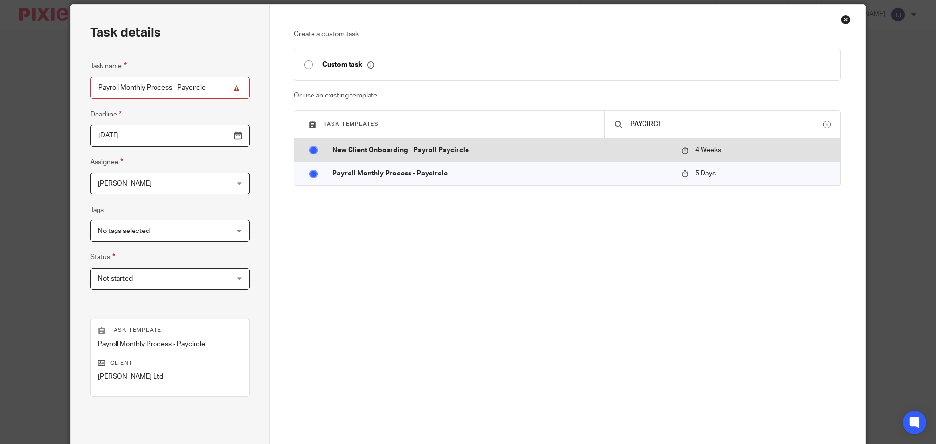
radio input "false"
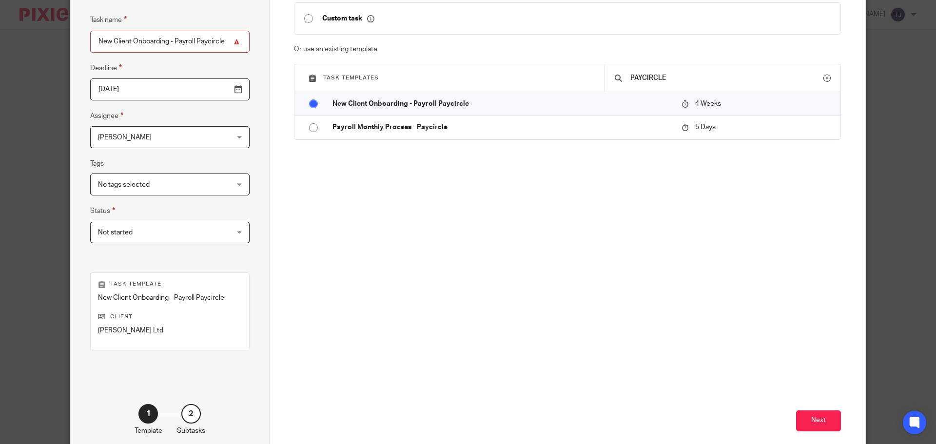
scroll to position [132, 0]
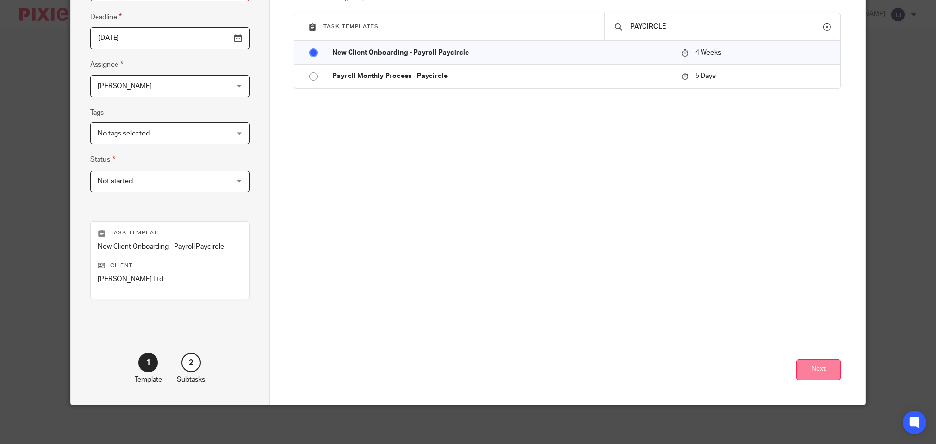
click at [817, 375] on button "Next" at bounding box center [818, 369] width 45 height 21
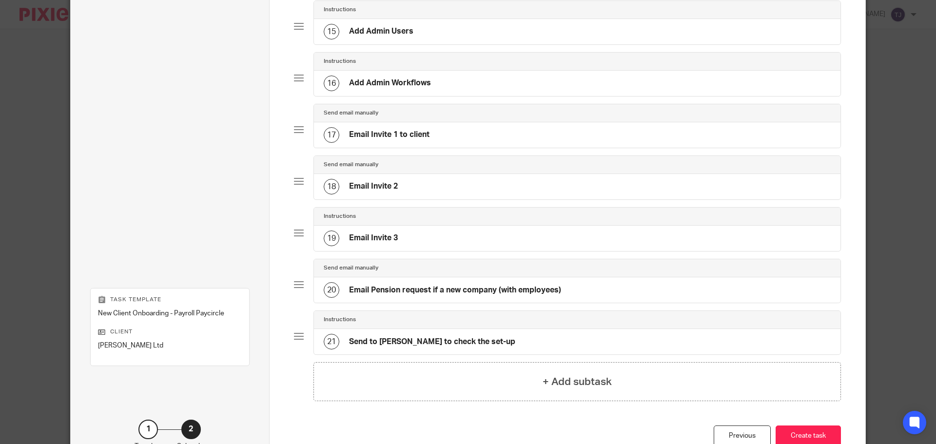
scroll to position [879, 0]
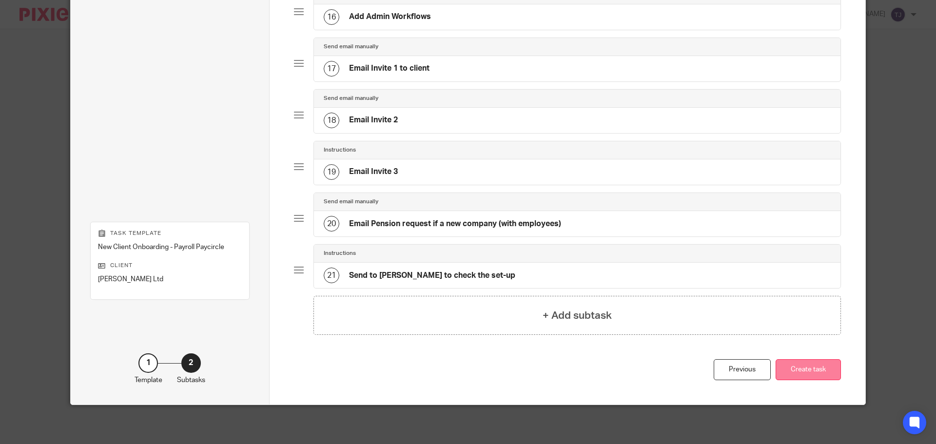
click at [795, 371] on button "Create task" at bounding box center [808, 369] width 65 height 21
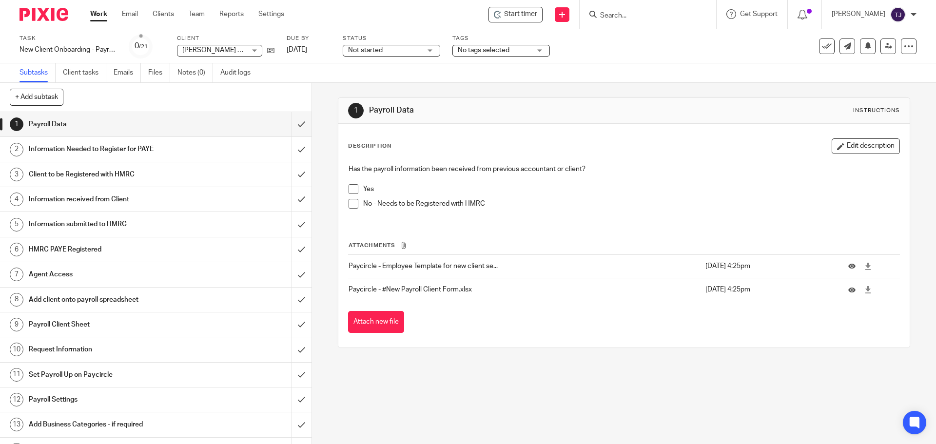
click at [640, 14] on input "Search" at bounding box center [643, 16] width 88 height 9
click at [654, 14] on input "Search" at bounding box center [643, 16] width 88 height 9
click at [649, 12] on input "Search" at bounding box center [643, 16] width 88 height 9
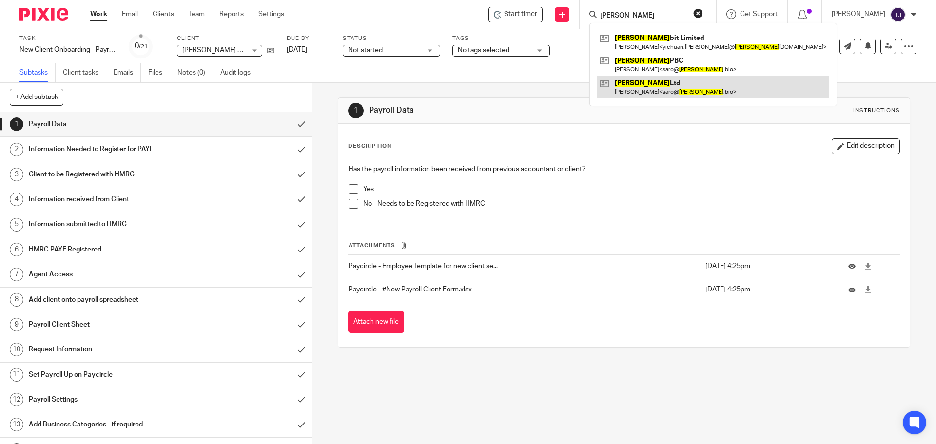
type input "BOLTZ"
click at [656, 87] on link at bounding box center [713, 87] width 232 height 22
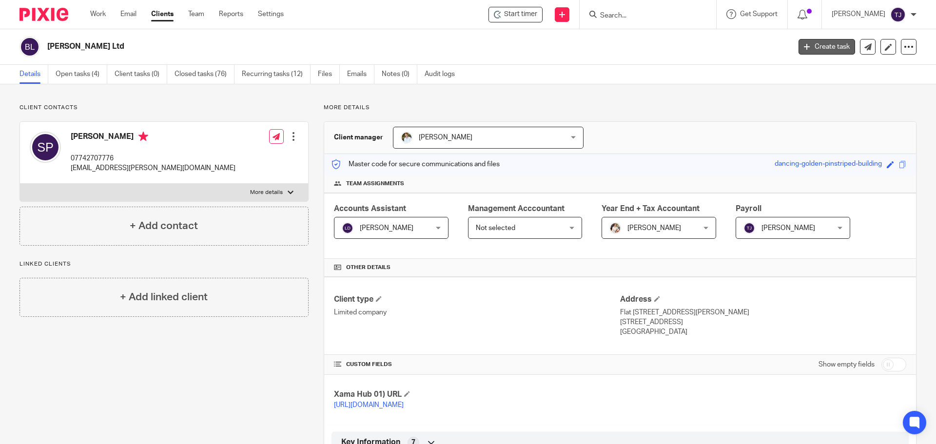
drag, startPoint x: 831, startPoint y: 35, endPoint x: 832, endPoint y: 40, distance: 5.0
click at [831, 35] on div "[PERSON_NAME] Ltd Create task Update from Companies House Export data Merge Arc…" at bounding box center [468, 47] width 936 height 36
click at [830, 43] on link "Create task" at bounding box center [827, 47] width 57 height 16
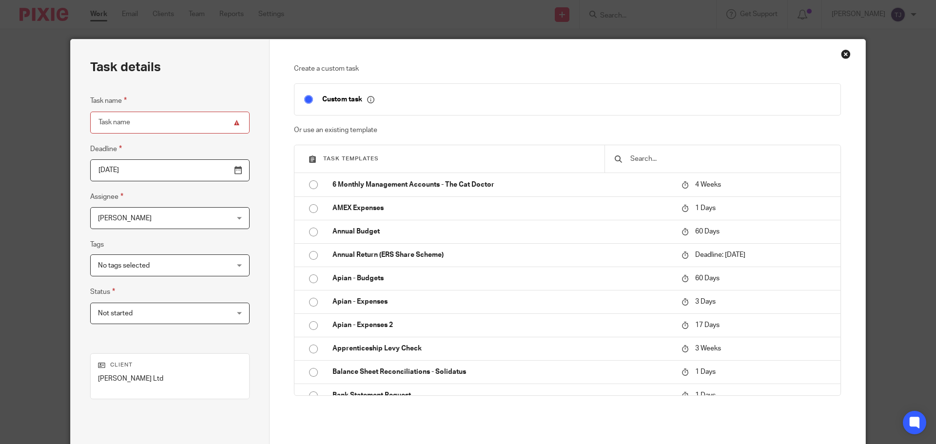
click at [660, 157] on input "text" at bounding box center [730, 159] width 201 height 11
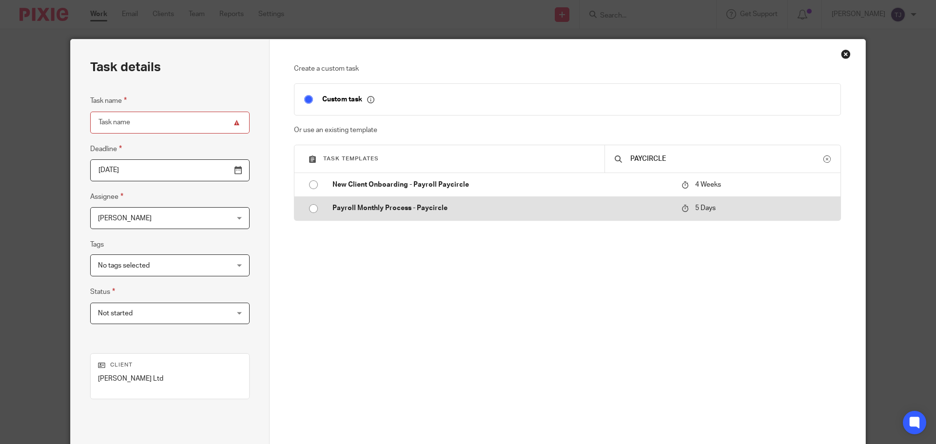
type input "PAYCIRCLE"
click at [308, 211] on input "radio" at bounding box center [313, 208] width 19 height 19
type input "2025-08-25"
type input "Payroll Monthly Process - Paycircle"
checkbox input "false"
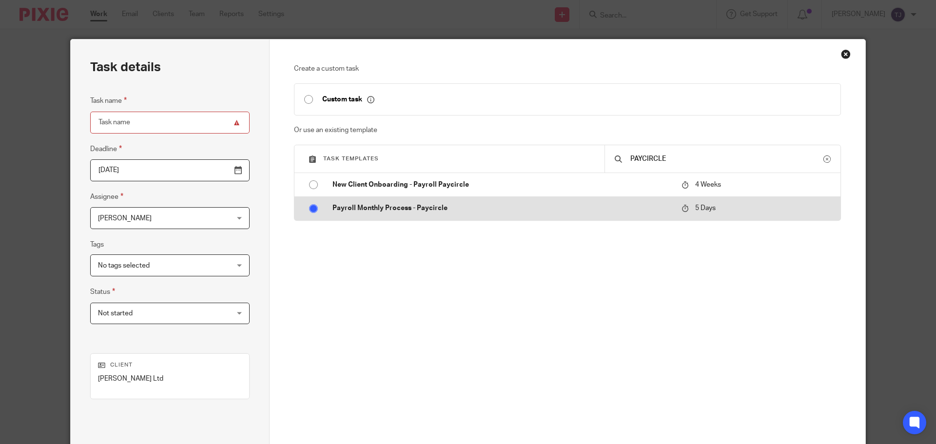
radio input "false"
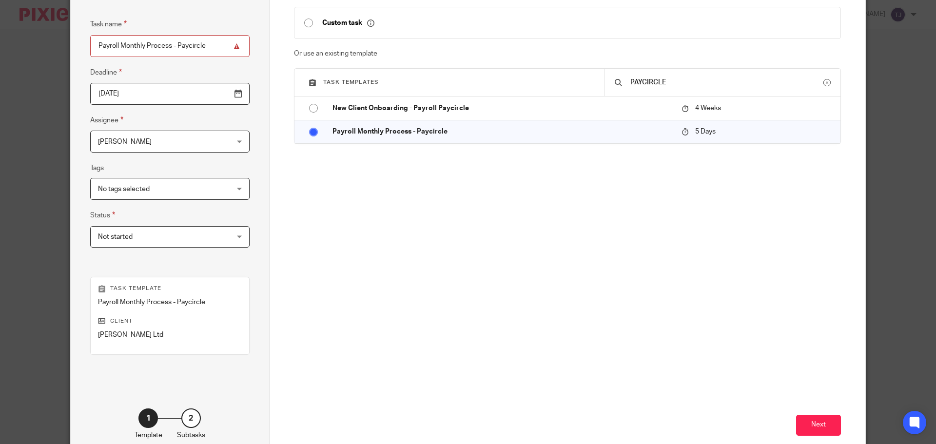
scroll to position [132, 0]
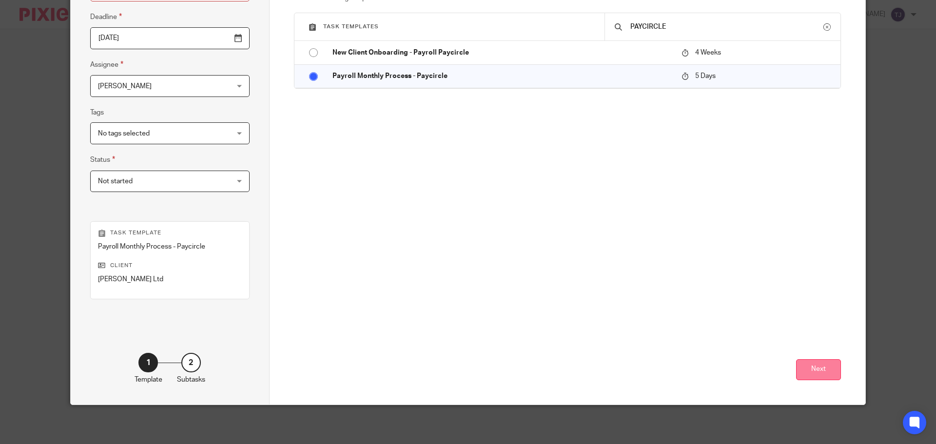
click at [819, 369] on button "Next" at bounding box center [818, 369] width 45 height 21
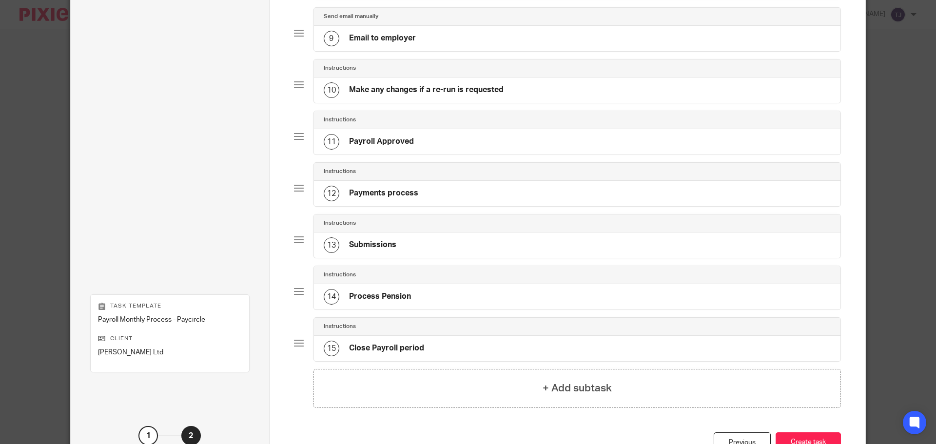
scroll to position [569, 0]
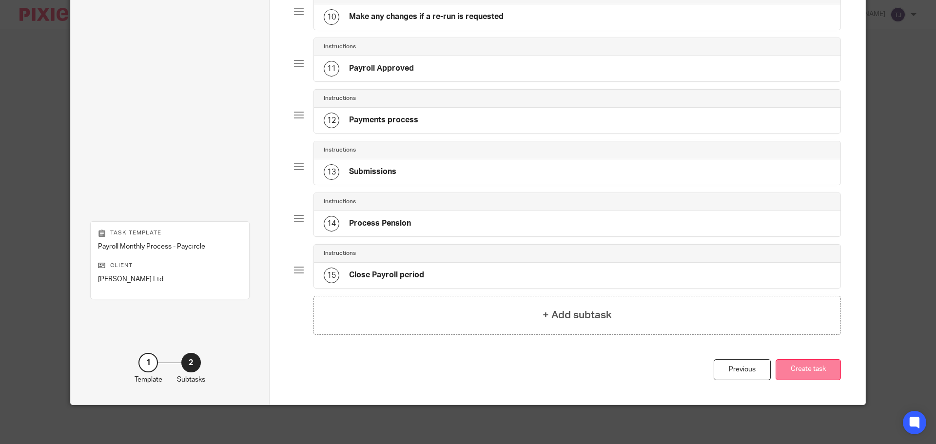
click at [797, 375] on button "Create task" at bounding box center [808, 369] width 65 height 21
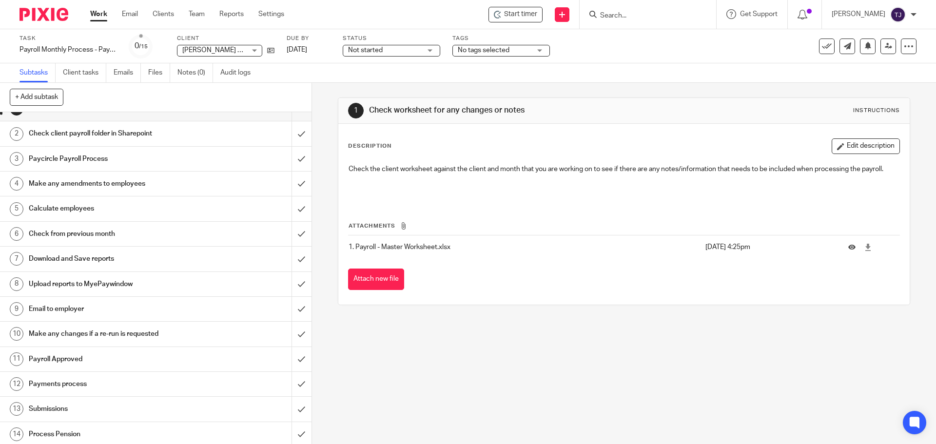
scroll to position [43, 0]
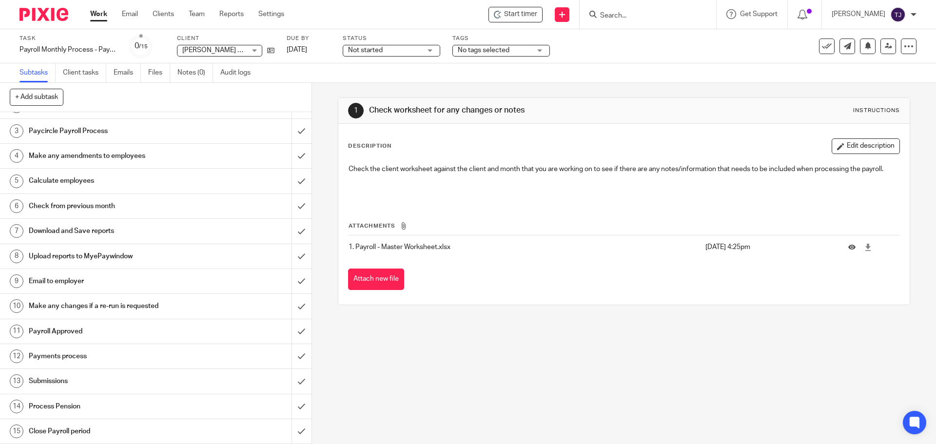
click at [97, 131] on h1 "Paycircle Payroll Process" at bounding box center [113, 131] width 169 height 15
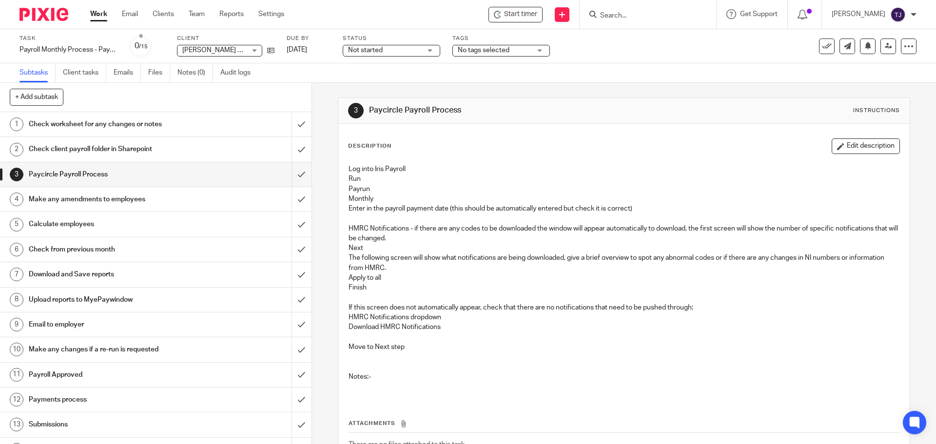
click at [632, 18] on input "Search" at bounding box center [643, 16] width 88 height 9
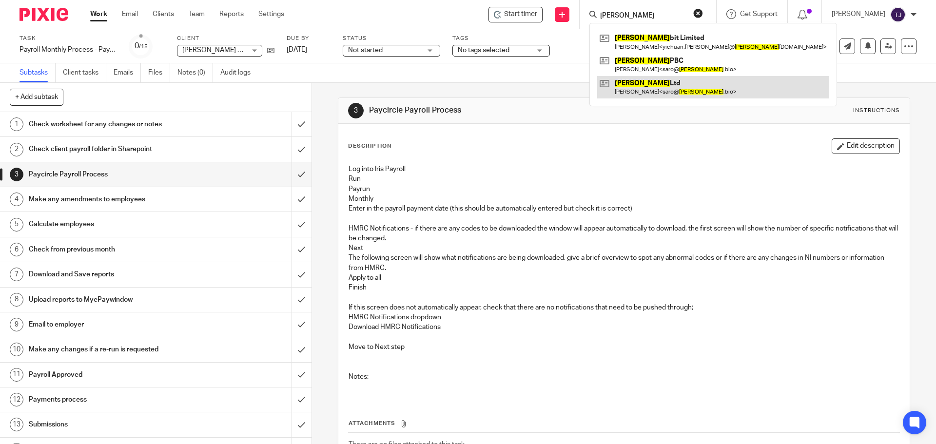
type input "[PERSON_NAME]"
click at [639, 91] on link at bounding box center [713, 87] width 232 height 22
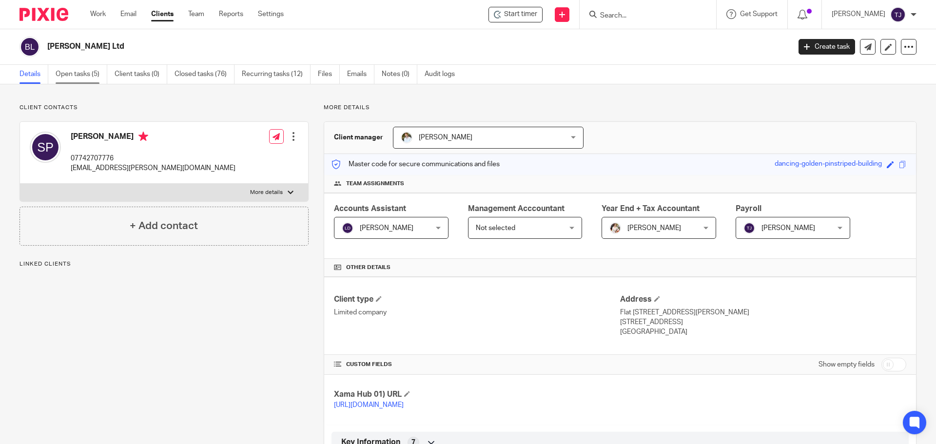
click at [93, 71] on link "Open tasks (5)" at bounding box center [82, 74] width 52 height 19
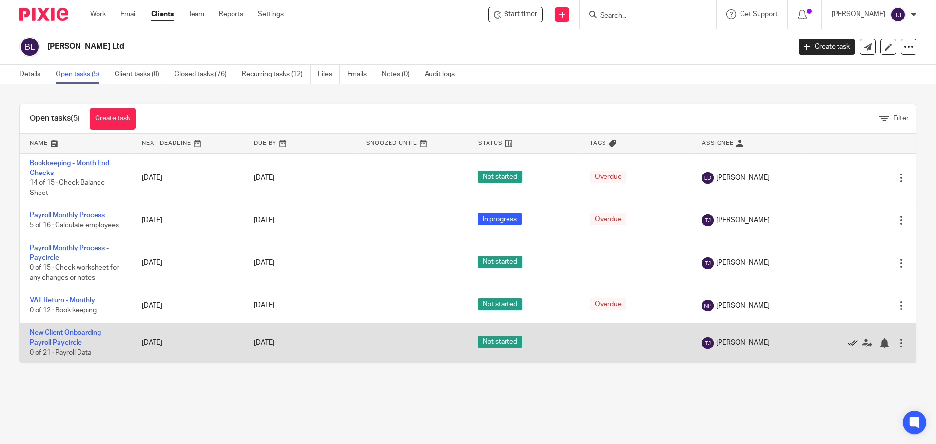
click at [848, 342] on icon at bounding box center [853, 343] width 10 height 10
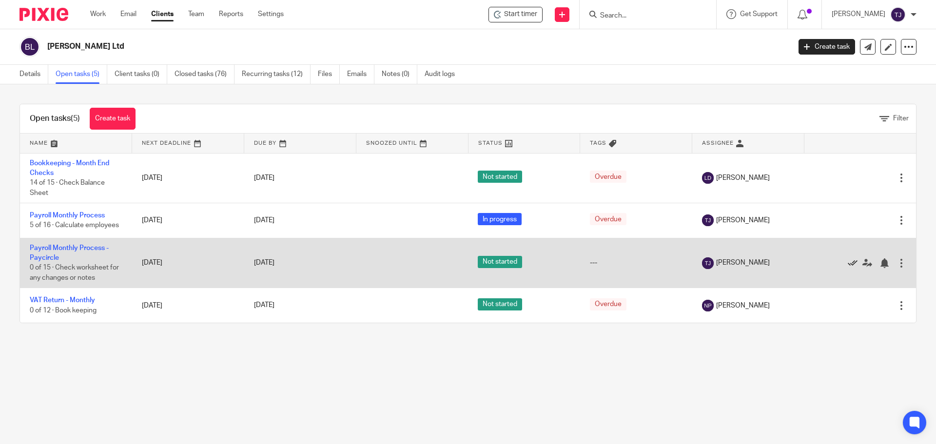
click at [848, 261] on icon at bounding box center [853, 263] width 10 height 10
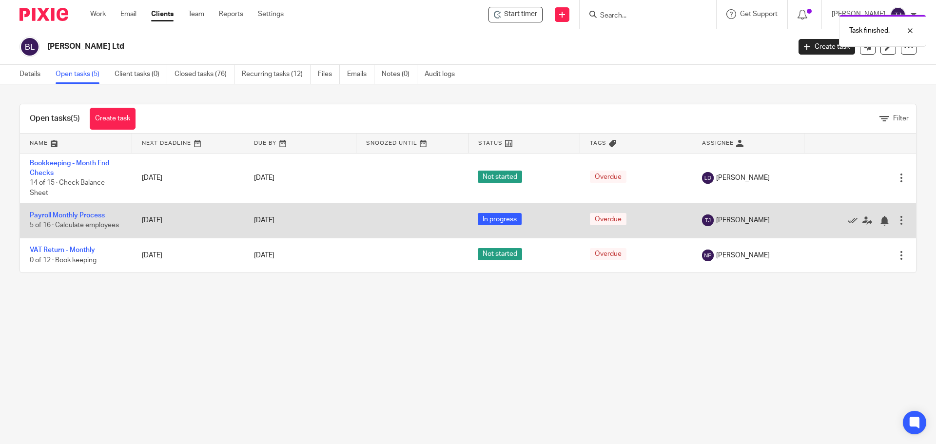
click at [61, 219] on td "Payroll Monthly Process 5 of 16 · Calculate employees" at bounding box center [76, 220] width 112 height 35
click at [61, 218] on link "Payroll Monthly Process" at bounding box center [67, 215] width 75 height 7
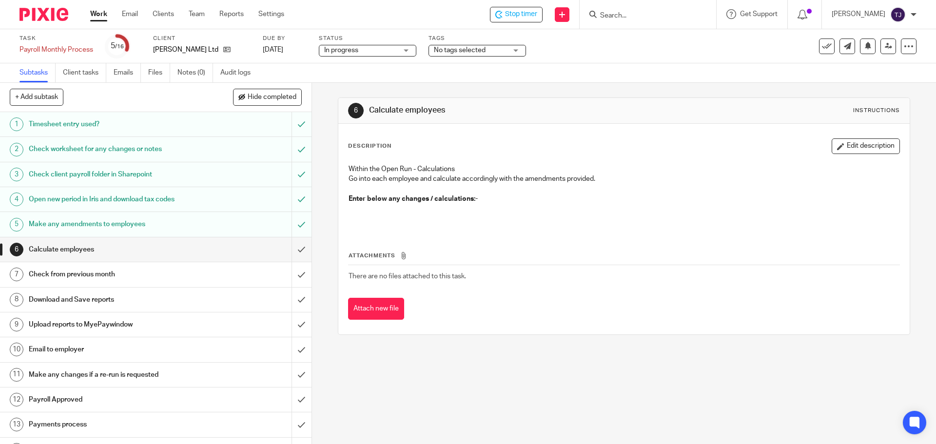
click at [71, 249] on h1 "Calculate employees" at bounding box center [113, 249] width 169 height 15
click at [537, 19] on span "Stop timer" at bounding box center [521, 14] width 32 height 10
click at [407, 23] on div "Start timer Send new email Create task Add client Get Support Contact via email…" at bounding box center [617, 14] width 637 height 29
click at [912, 13] on div at bounding box center [914, 15] width 6 height 6
click at [887, 66] on li "Logout" at bounding box center [879, 68] width 64 height 14
